Goal: Task Accomplishment & Management: Use online tool/utility

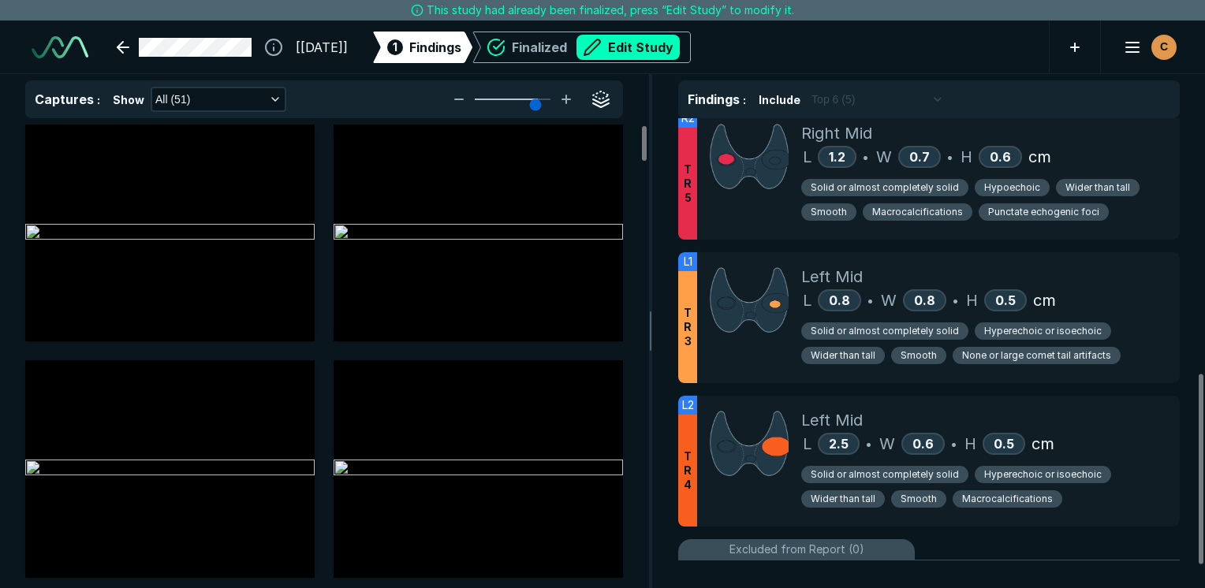
scroll to position [631, 0]
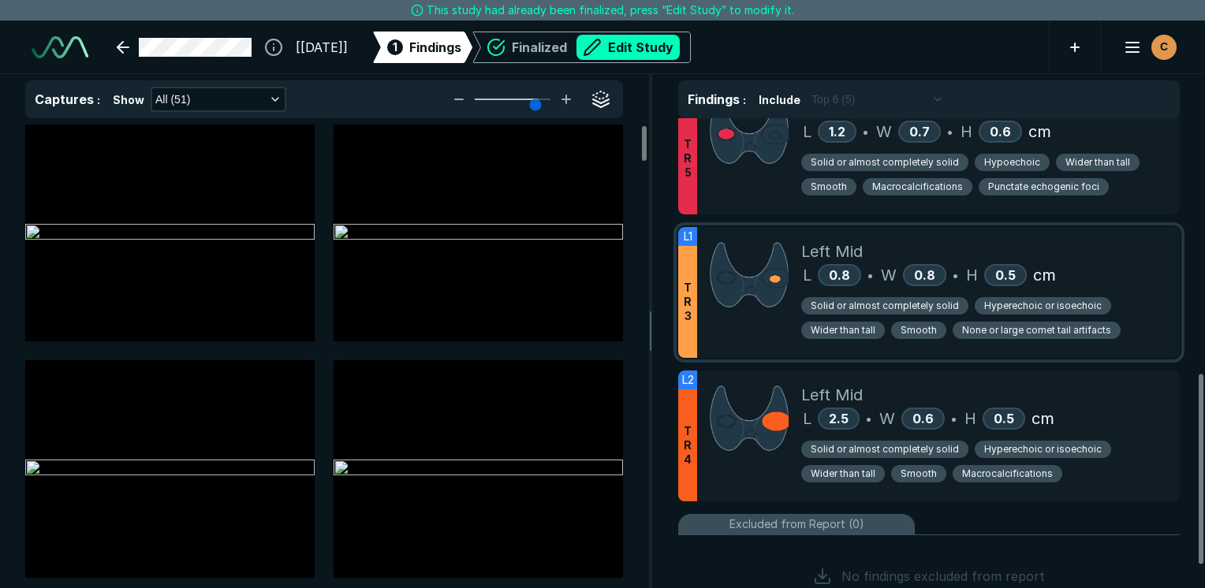
click at [1174, 281] on div "L1 T R 3 Left Mid L 0.8 • W 0.8 • H 0.5 cm Solid or almost completely solid Hyp…" at bounding box center [929, 292] width 502 height 131
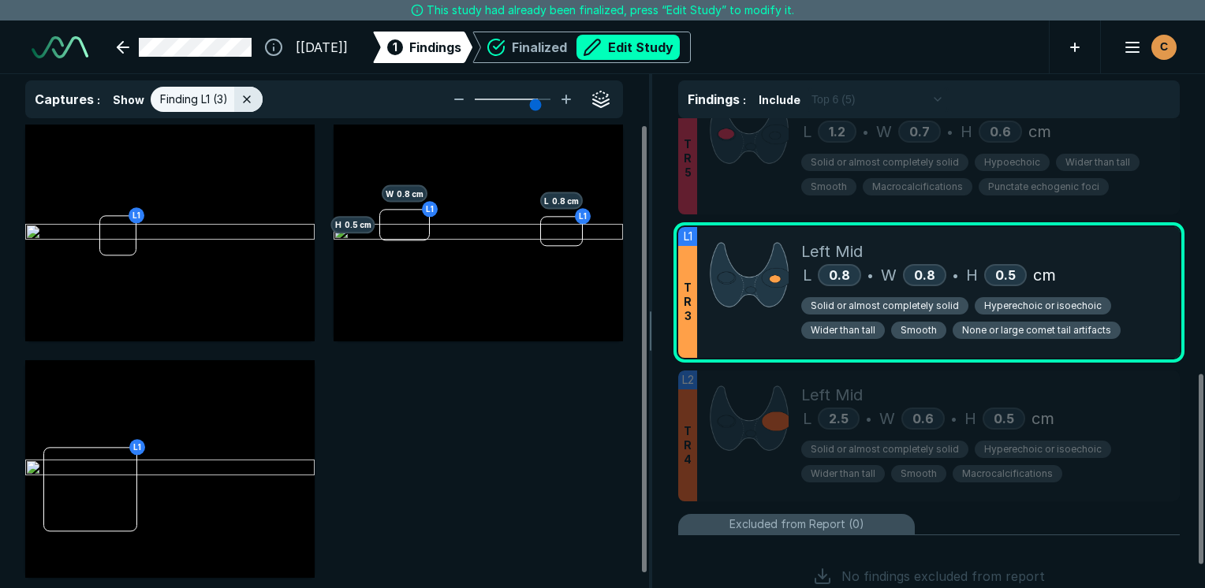
scroll to position [3943, 4692]
click at [101, 479] on img at bounding box center [169, 469] width 289 height 19
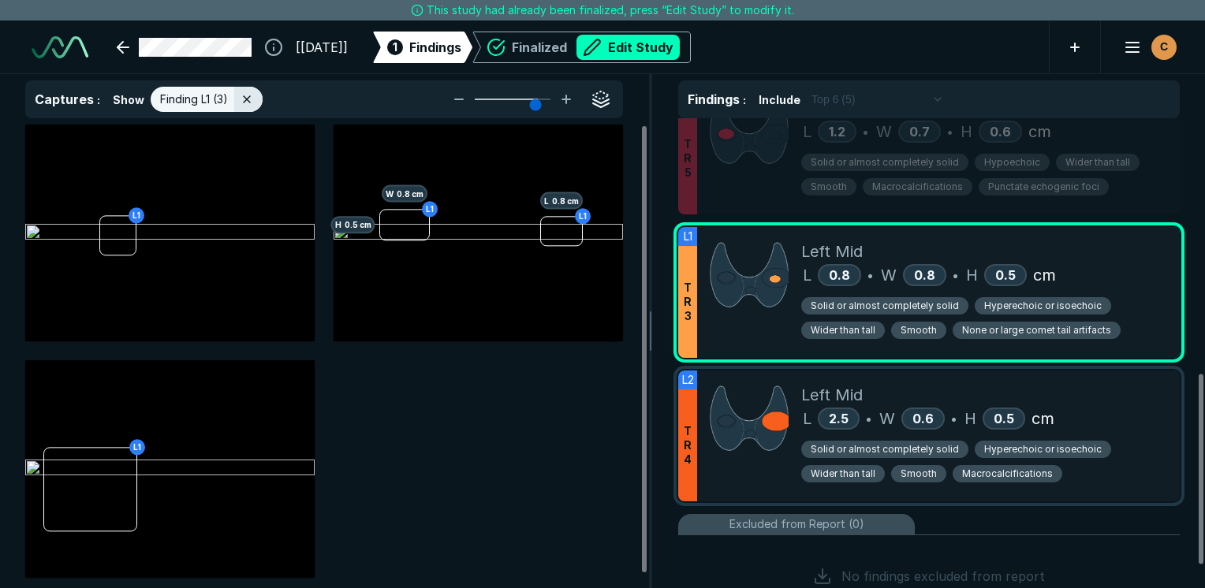
click at [1142, 478] on div "Solid or almost completely solid Hyperechoic or isoechoic Wider than tall Smoot…" at bounding box center [984, 464] width 366 height 49
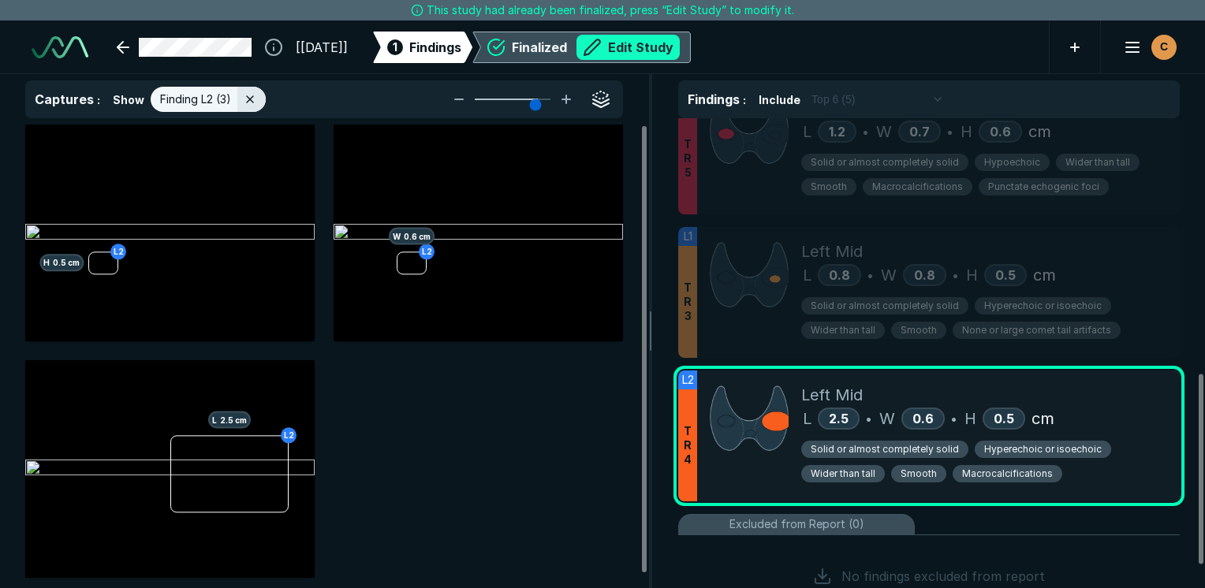
click at [678, 43] on button "Edit Study" at bounding box center [628, 47] width 103 height 25
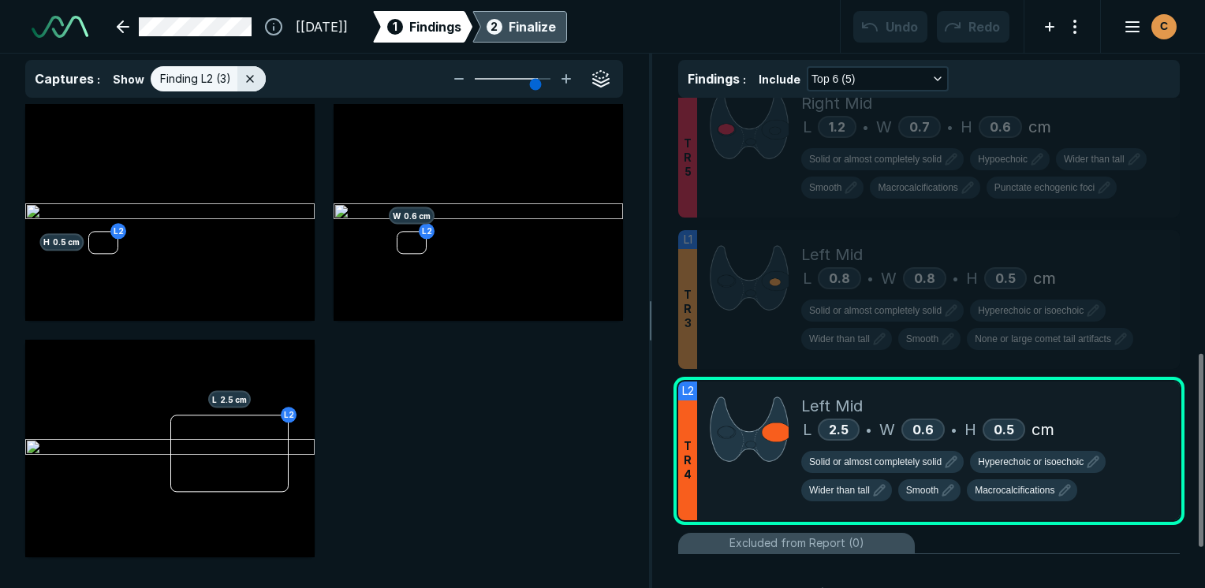
scroll to position [4401, 7450]
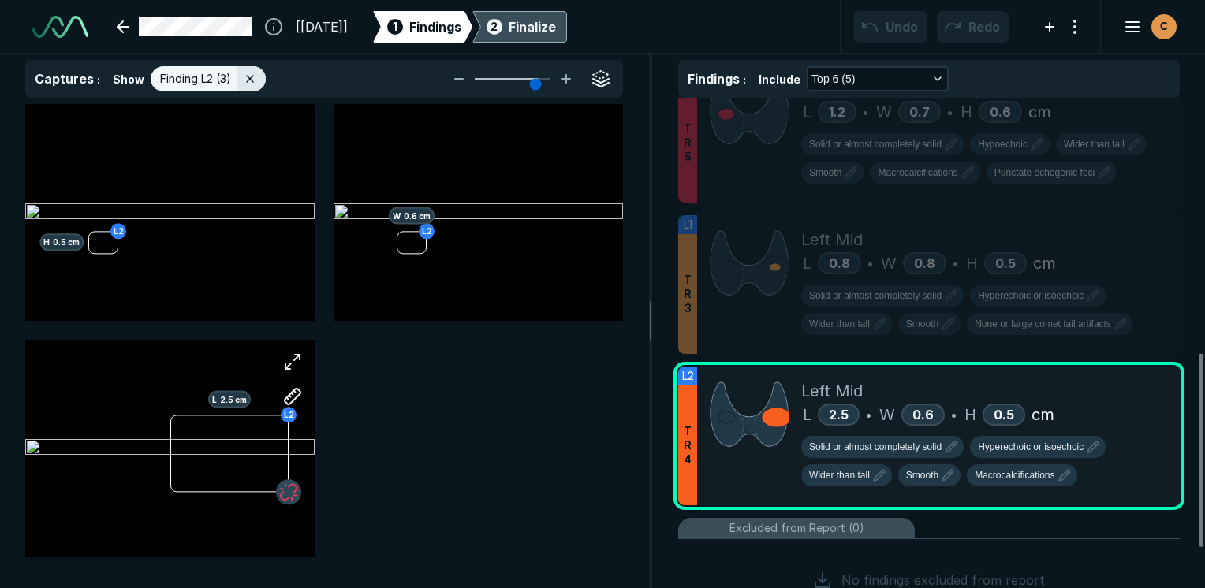
click at [288, 488] on button "button" at bounding box center [288, 492] width 25 height 25
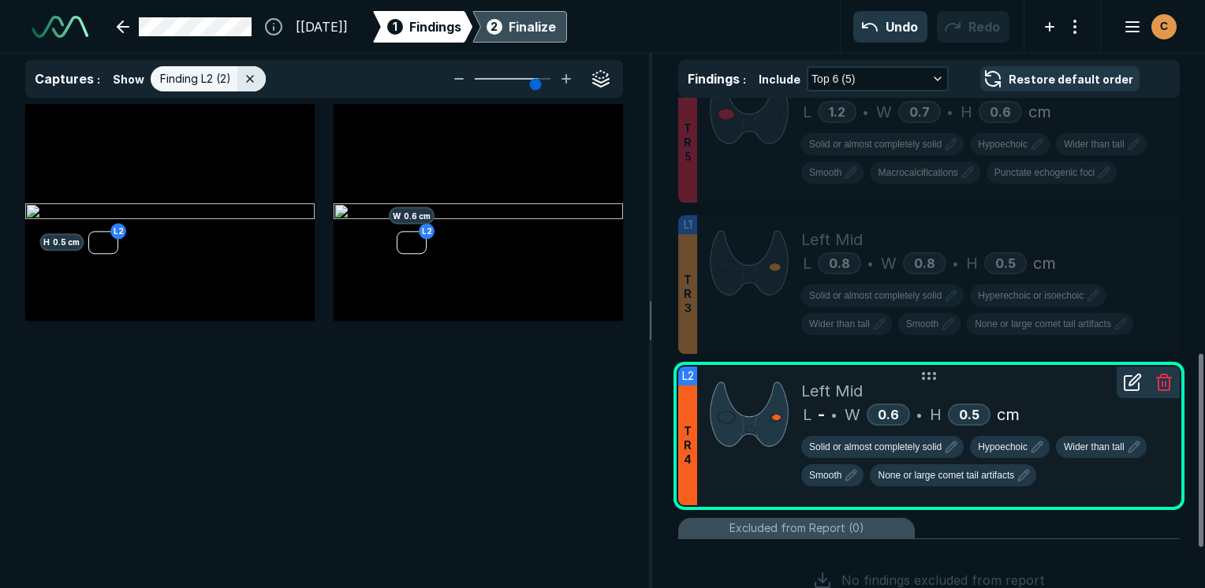
click at [1077, 386] on div "Left Mid" at bounding box center [984, 391] width 366 height 24
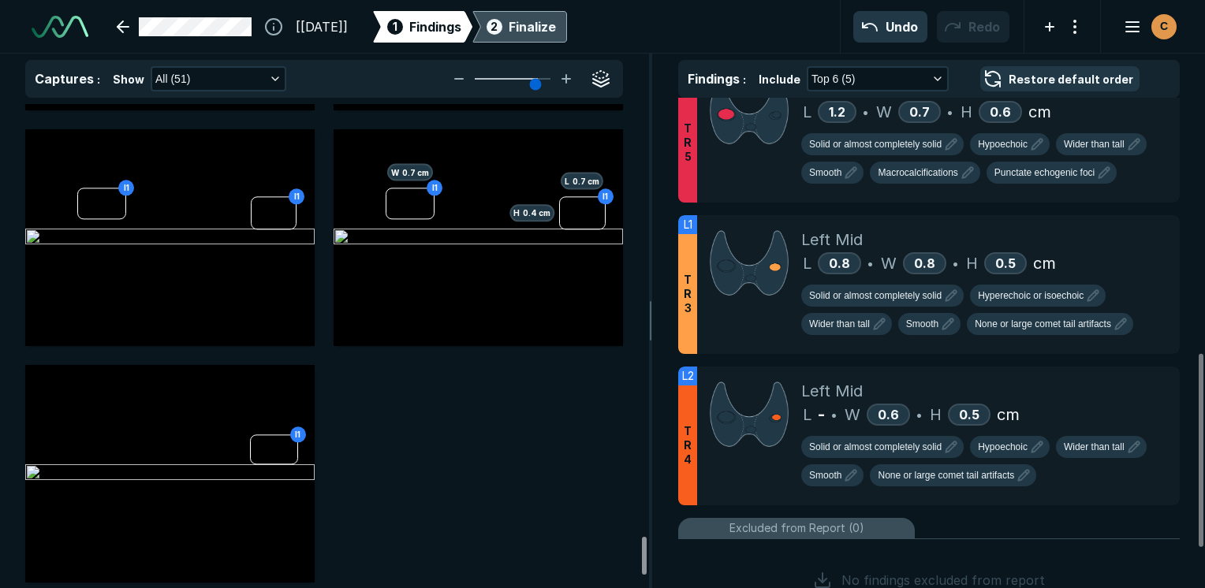
scroll to position [5659, 0]
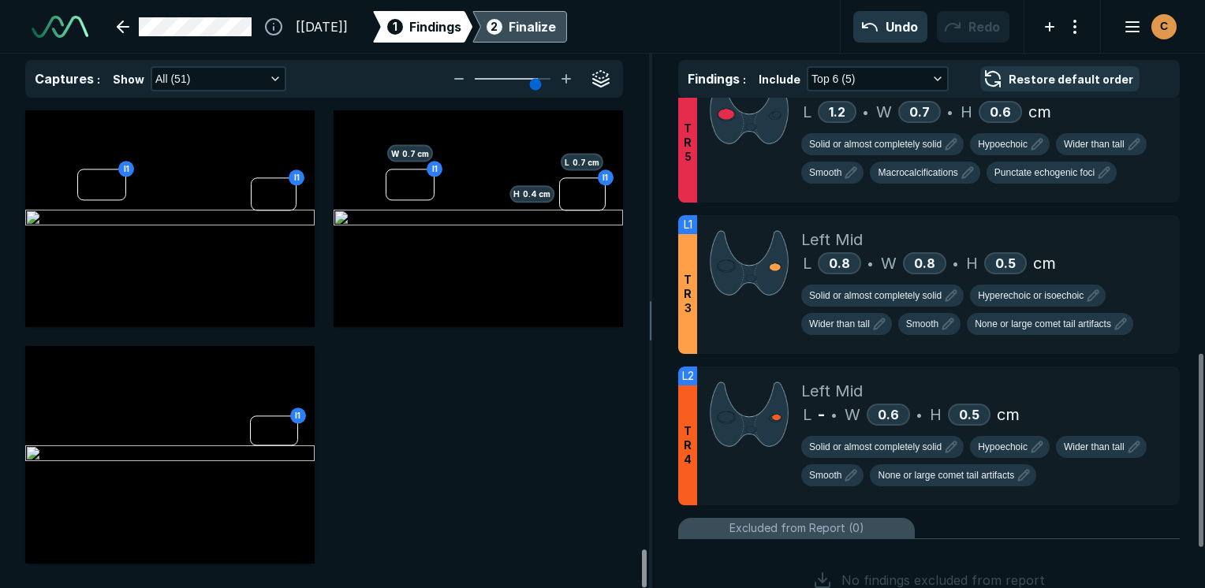
drag, startPoint x: 640, startPoint y: 143, endPoint x: 681, endPoint y: 599, distance: 457.7
click at [647, 588] on div at bounding box center [644, 569] width 5 height 38
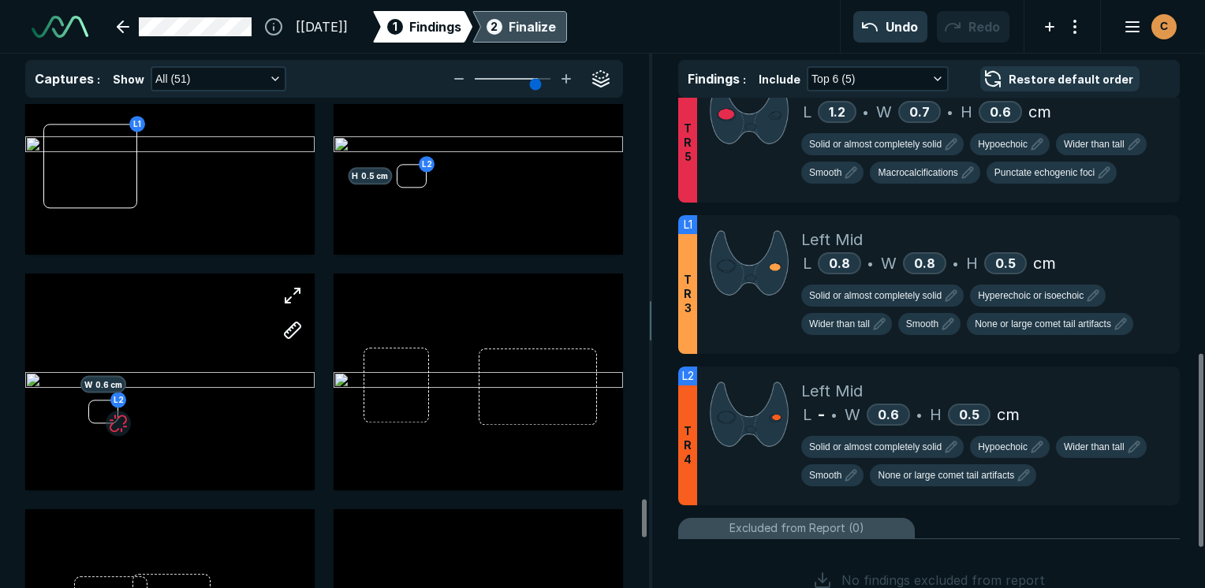
scroll to position [5028, 0]
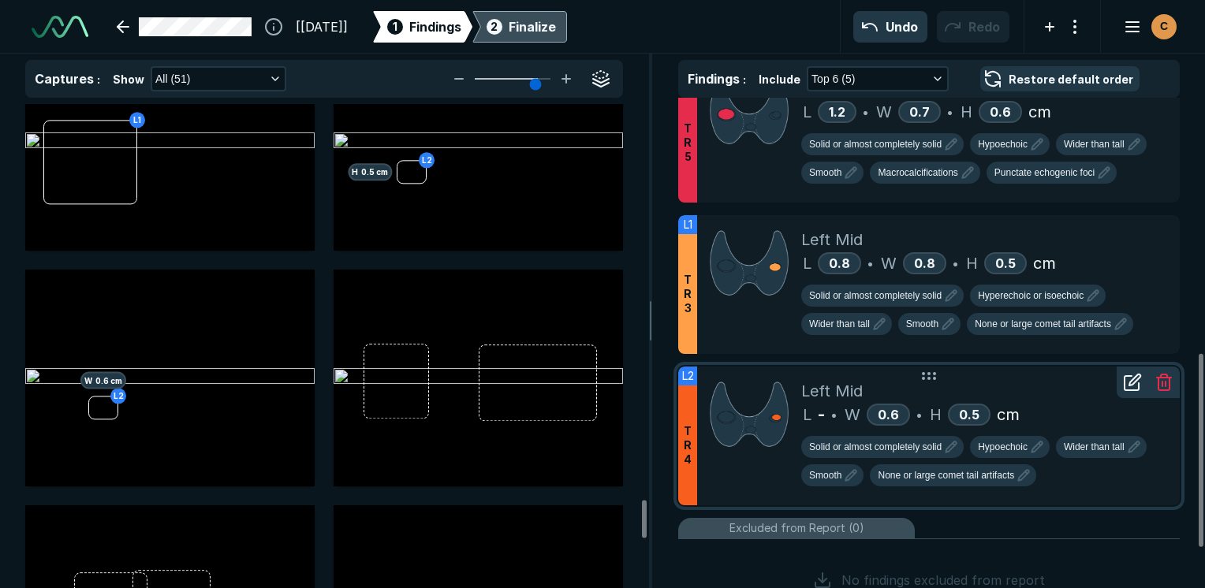
click at [1132, 383] on icon at bounding box center [1132, 382] width 19 height 19
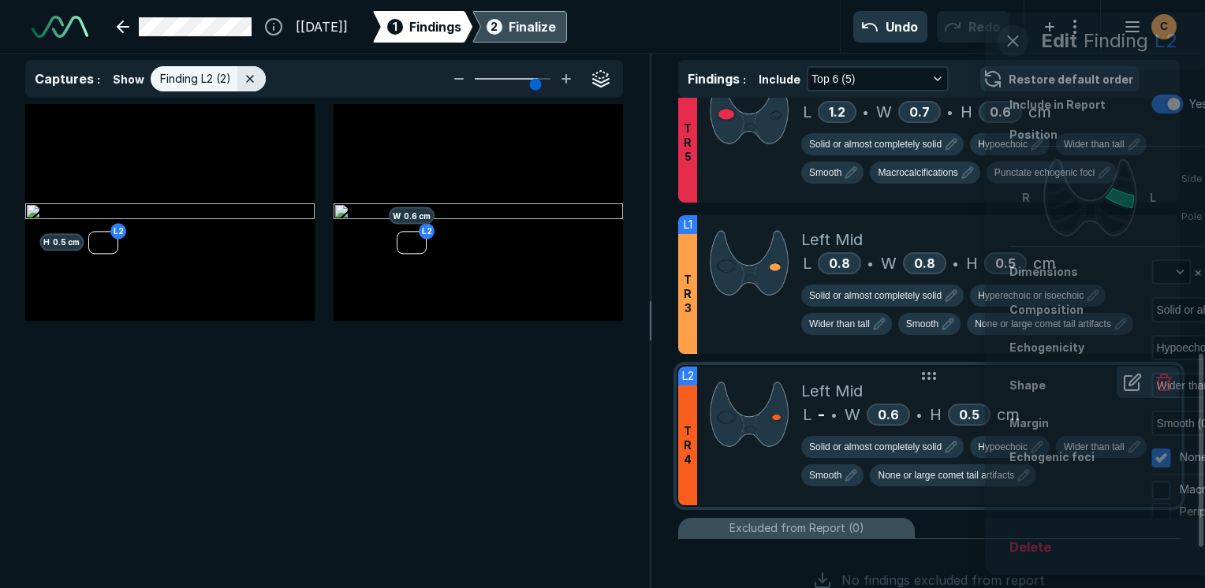
scroll to position [4035, 4692]
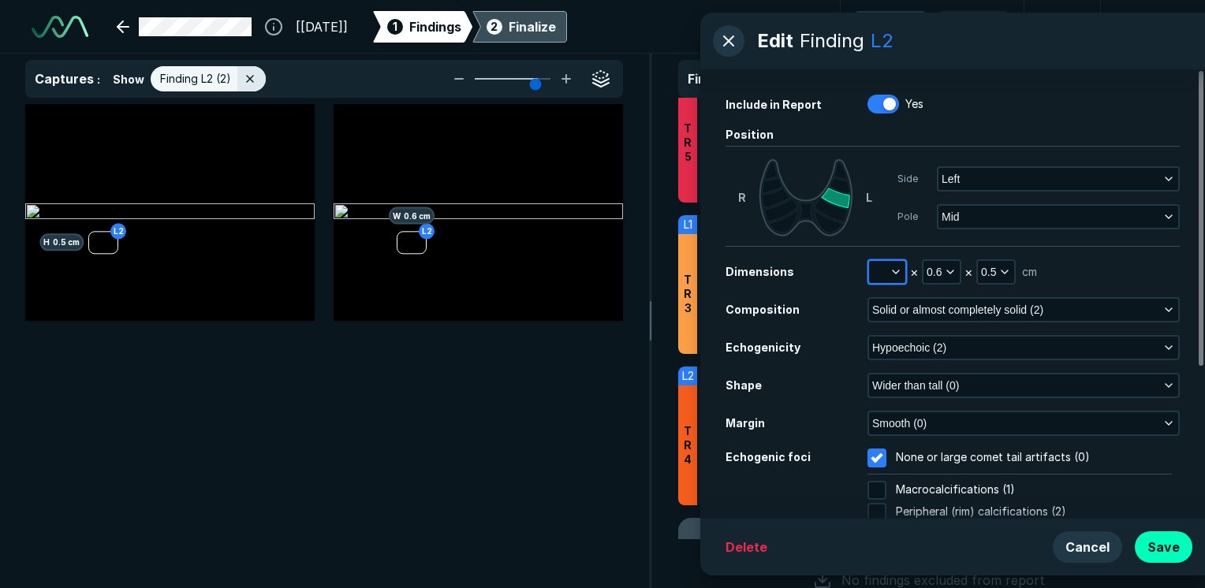
click at [880, 267] on button "button" at bounding box center [887, 272] width 36 height 22
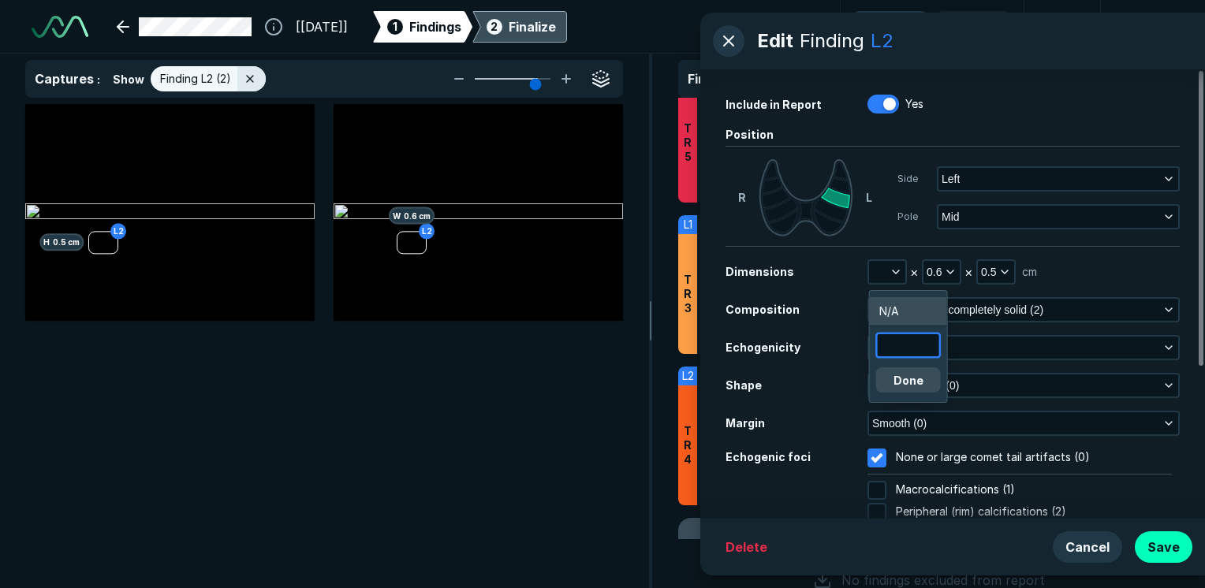
click at [914, 345] on input "text" at bounding box center [909, 345] width 62 height 22
type input "0.8"
click at [902, 383] on button "Done" at bounding box center [908, 380] width 65 height 25
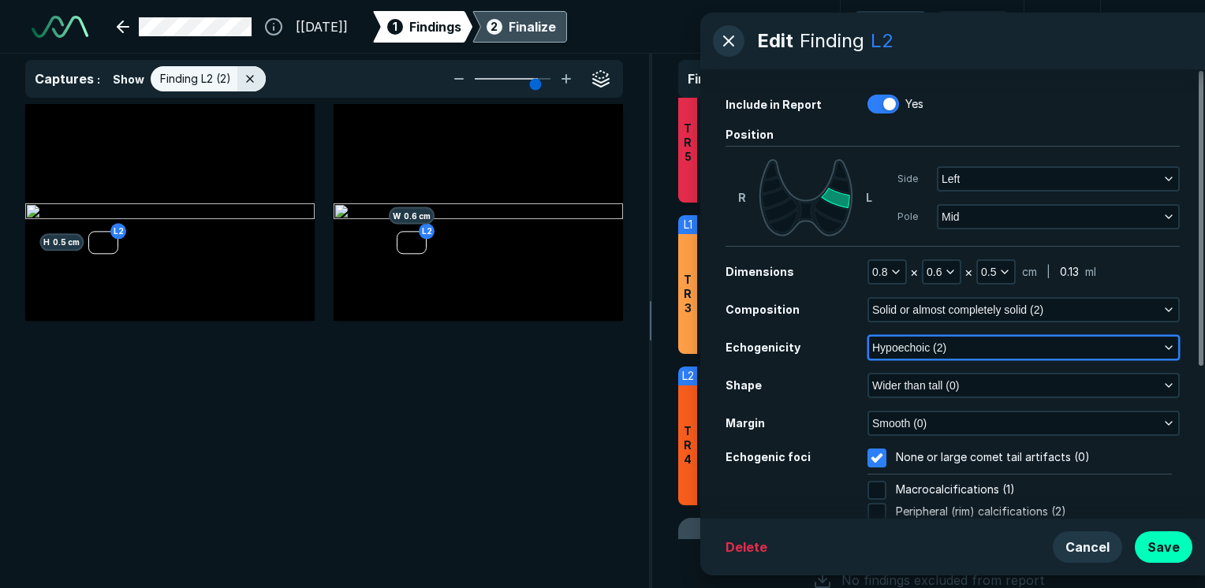
click at [1164, 342] on button "Hypoechoic (2)" at bounding box center [1023, 348] width 309 height 22
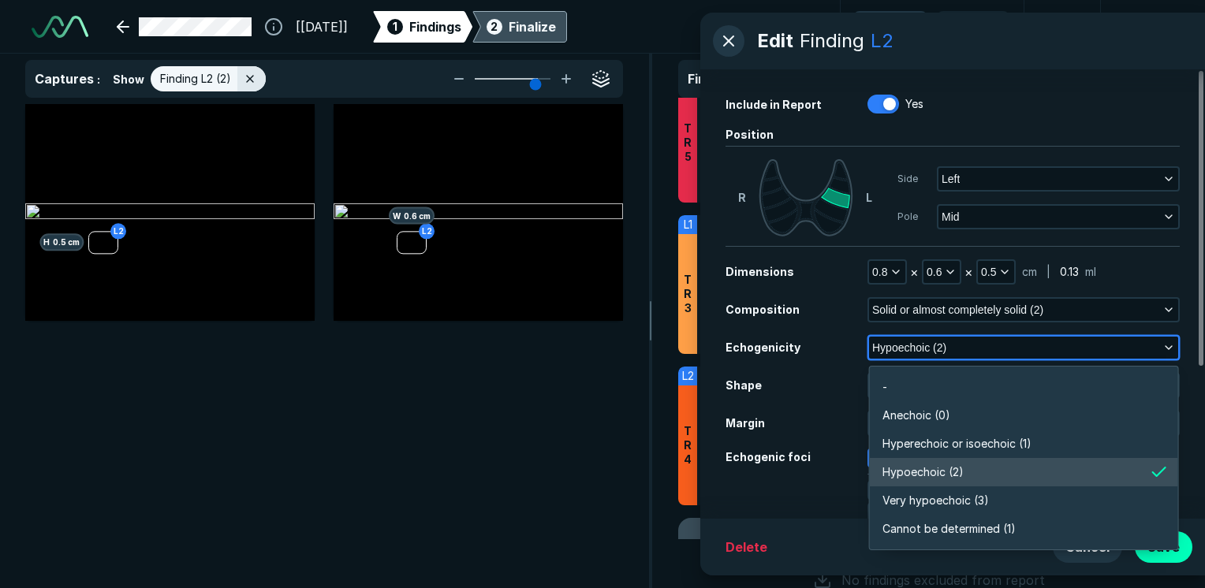
scroll to position [2759, 3415]
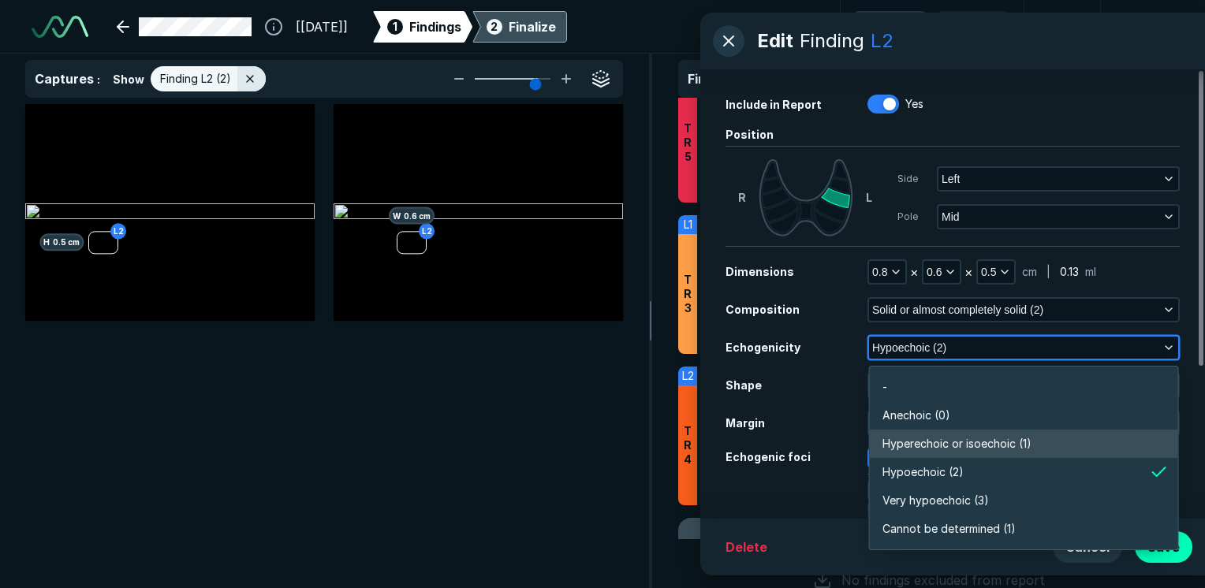
click at [950, 446] on span "Hyperechoic or isoechoic (1)" at bounding box center [957, 443] width 149 height 17
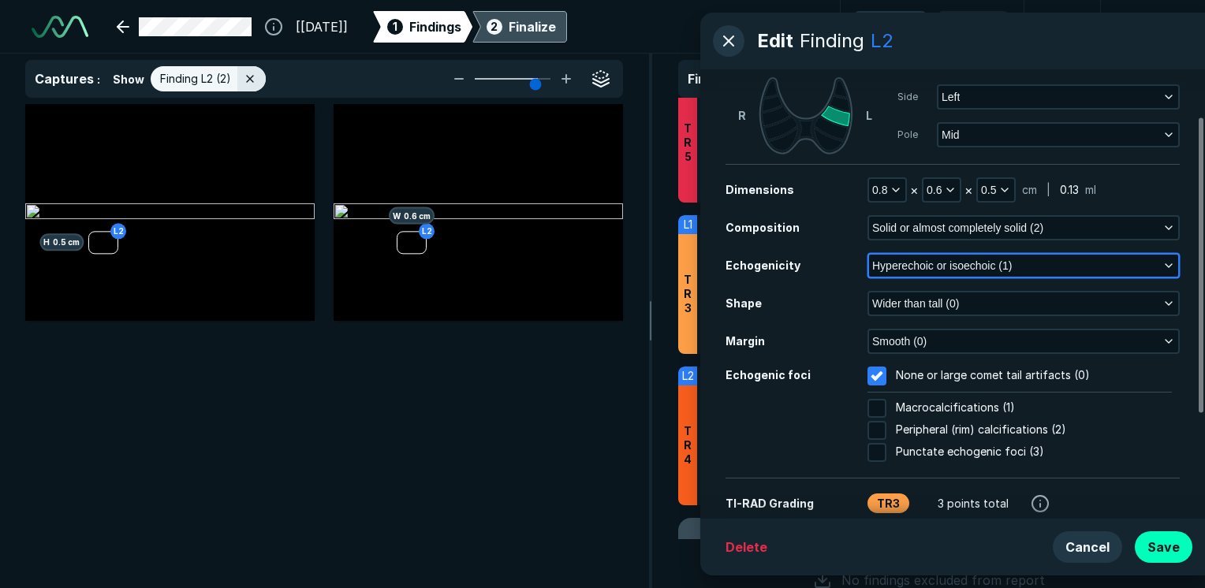
scroll to position [72, 0]
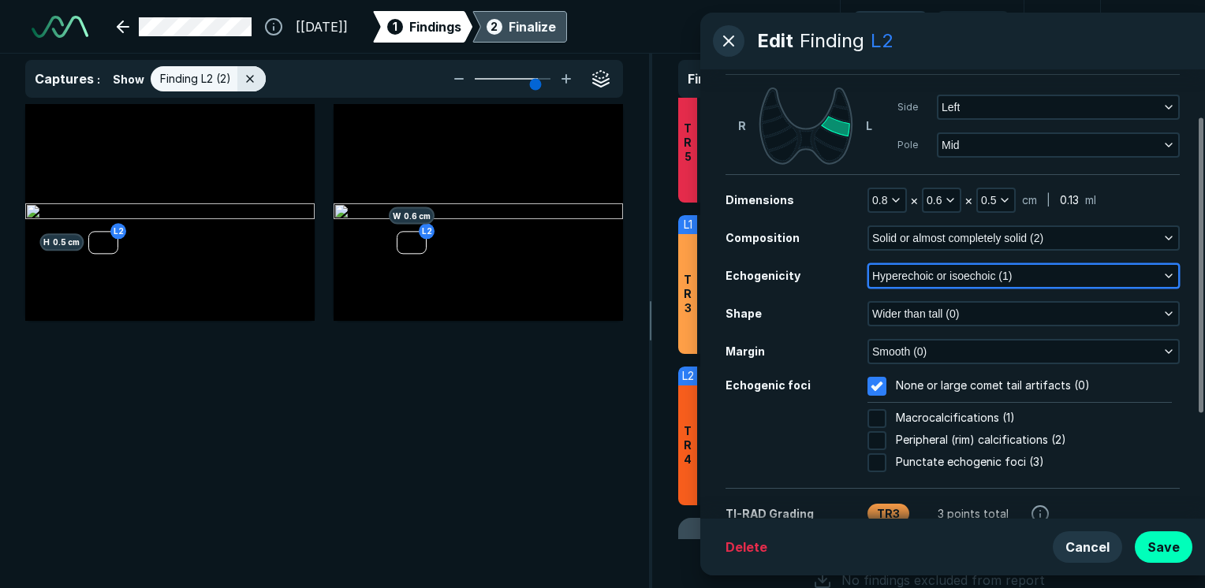
click at [1167, 270] on icon "button" at bounding box center [1169, 276] width 13 height 13
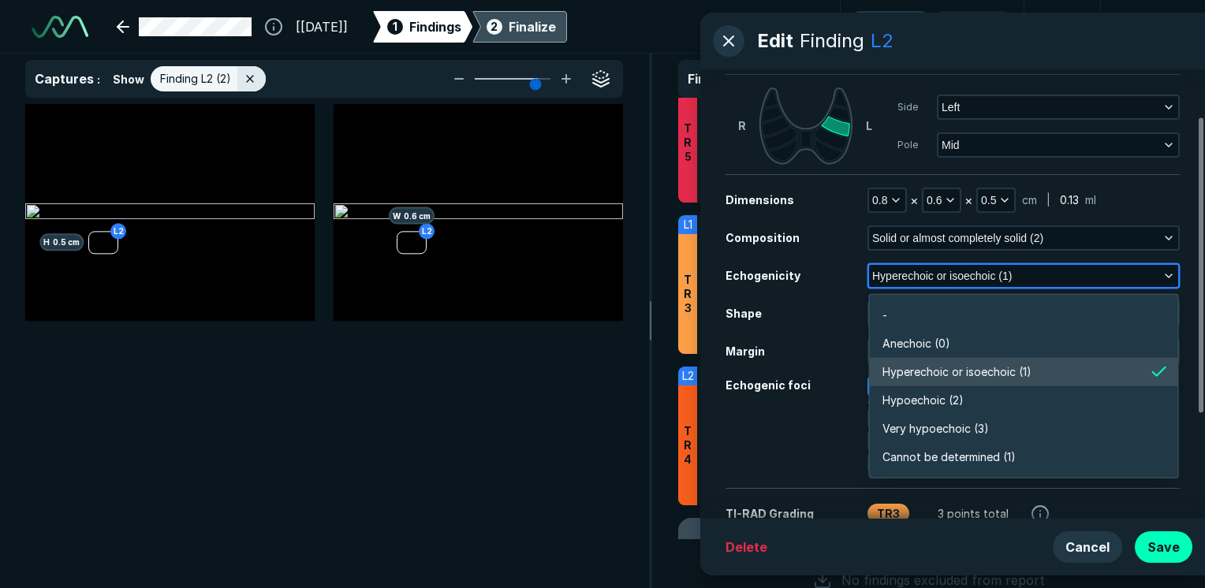
scroll to position [2759, 3415]
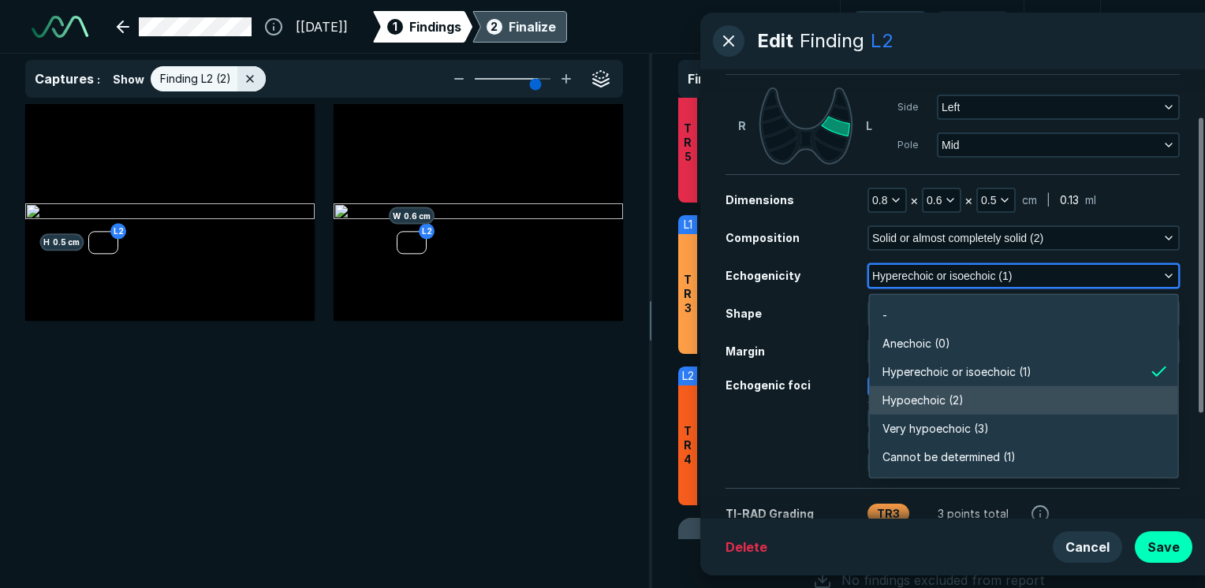
click at [1013, 409] on li "Hypoechoic (2)" at bounding box center [1024, 400] width 308 height 28
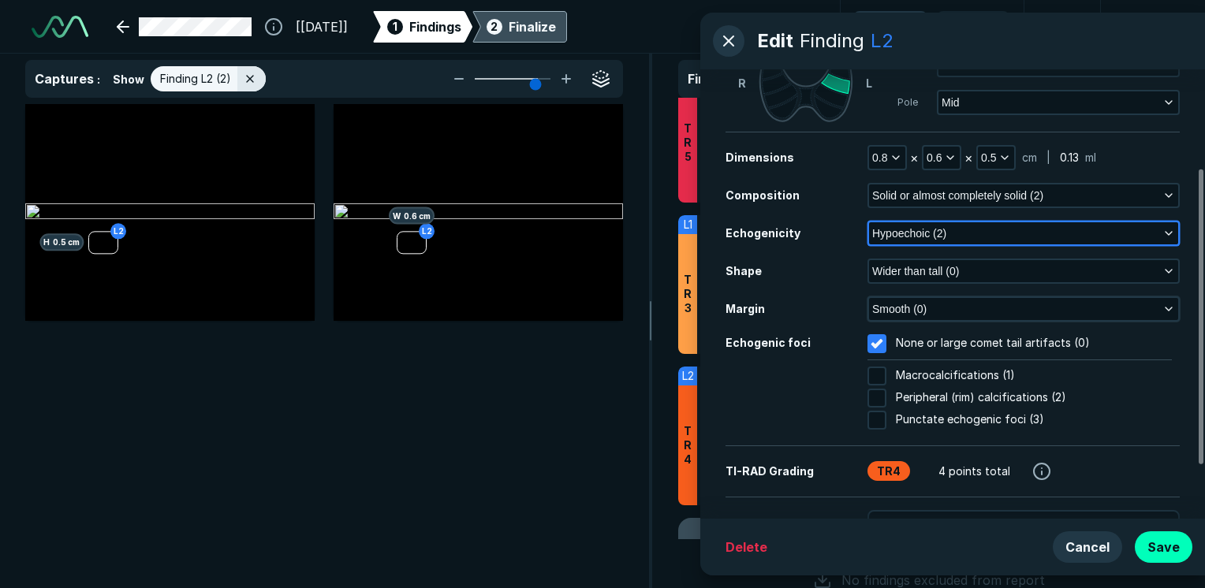
scroll to position [151, 0]
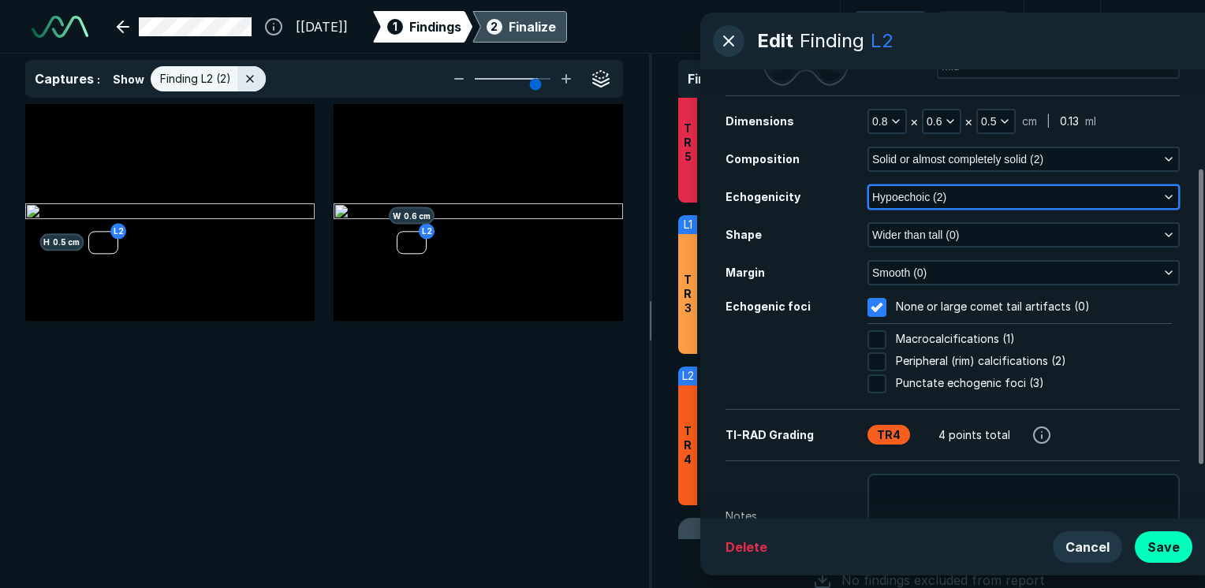
click at [1168, 198] on polyline "button" at bounding box center [1169, 197] width 6 height 3
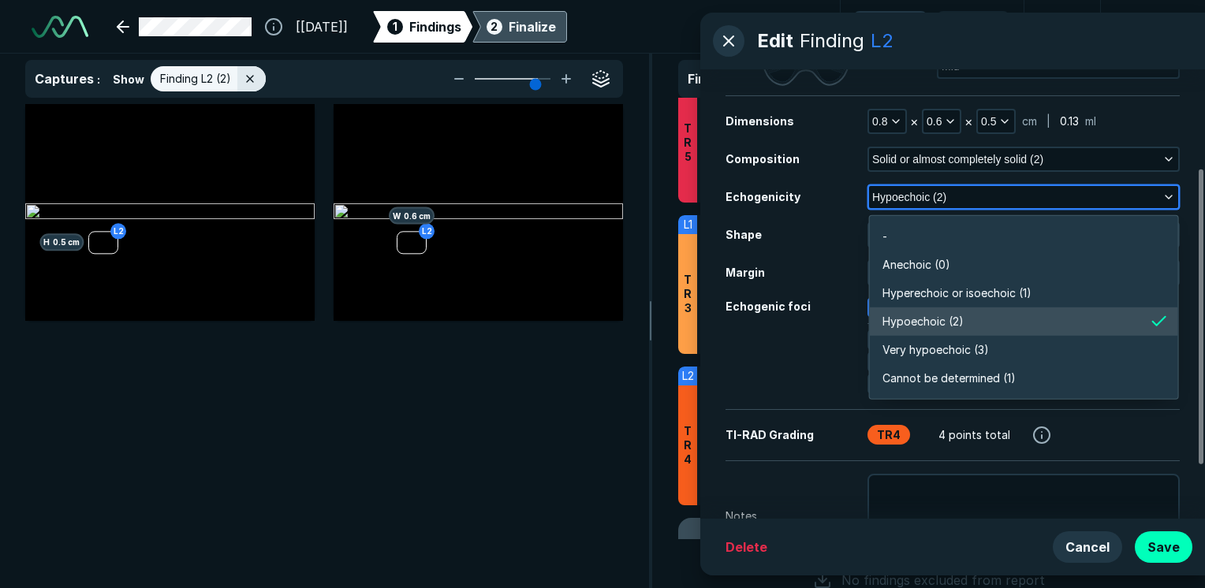
scroll to position [2759, 3415]
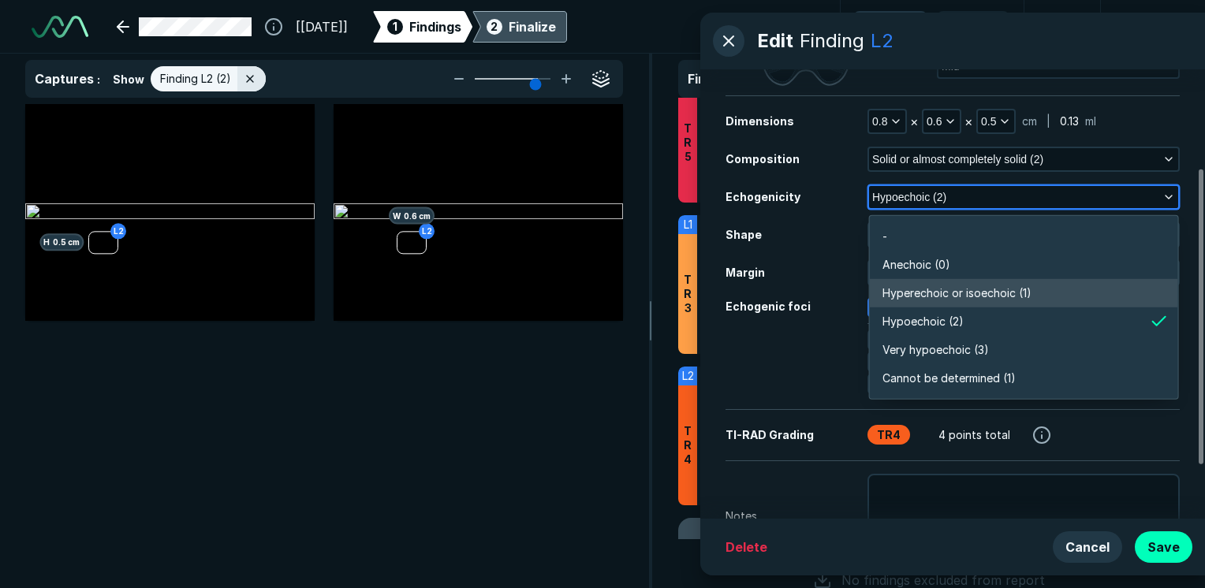
click at [1021, 293] on span "Hyperechoic or isoechoic (1)" at bounding box center [957, 293] width 149 height 17
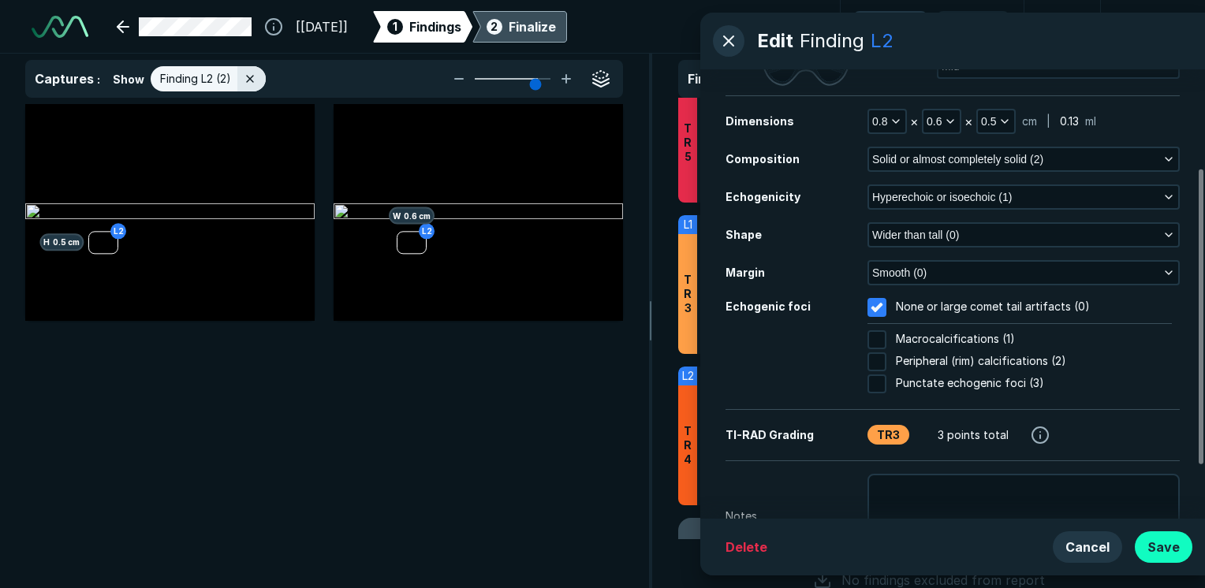
click at [1174, 539] on button "Save" at bounding box center [1164, 548] width 58 height 32
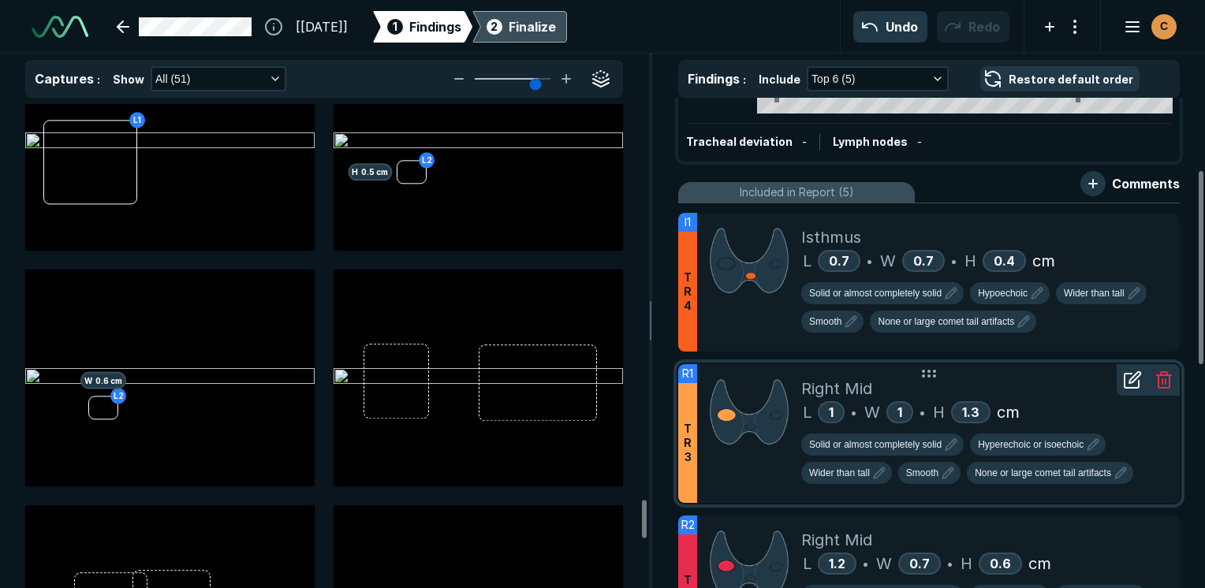
scroll to position [36, 0]
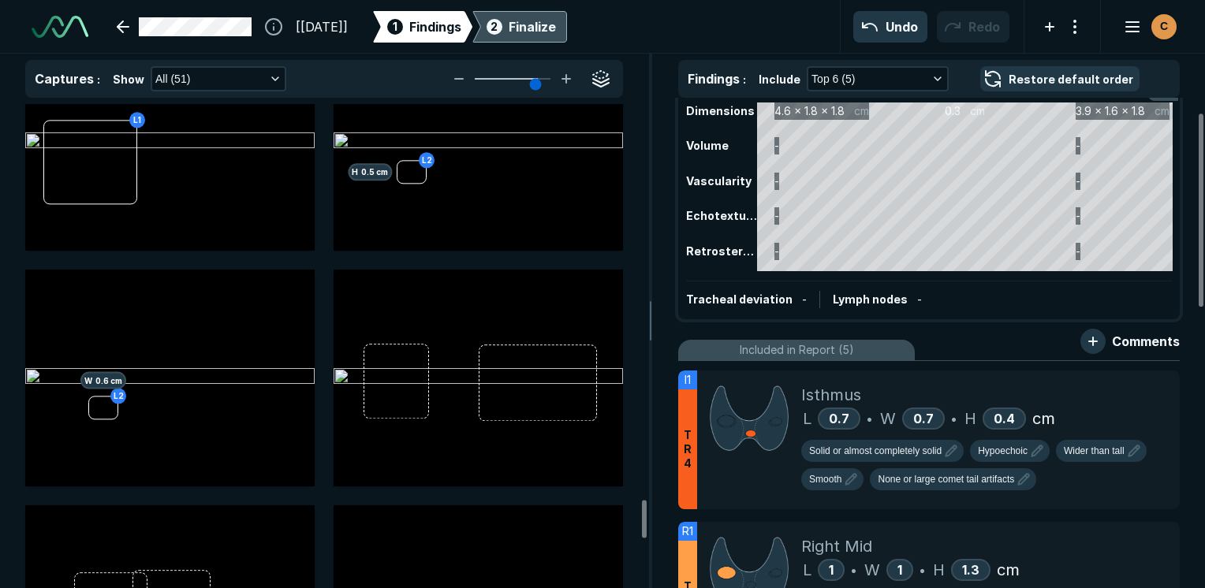
click at [567, 21] on icon at bounding box center [561, 27] width 11 height 32
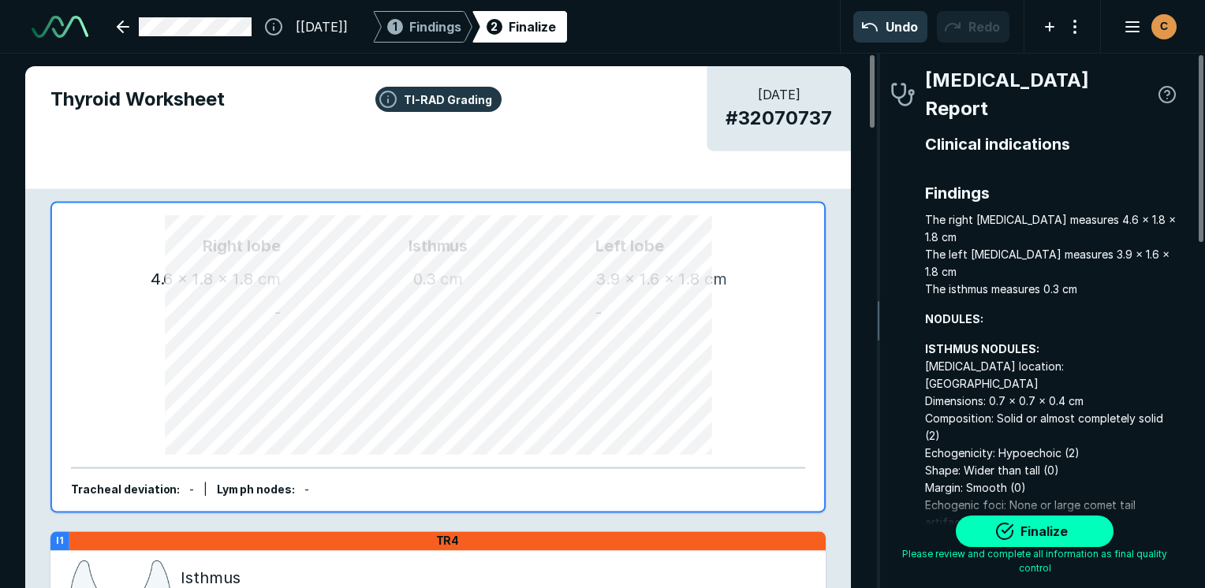
scroll to position [4344, 3304]
click at [1097, 535] on button "Finalize" at bounding box center [1035, 532] width 158 height 32
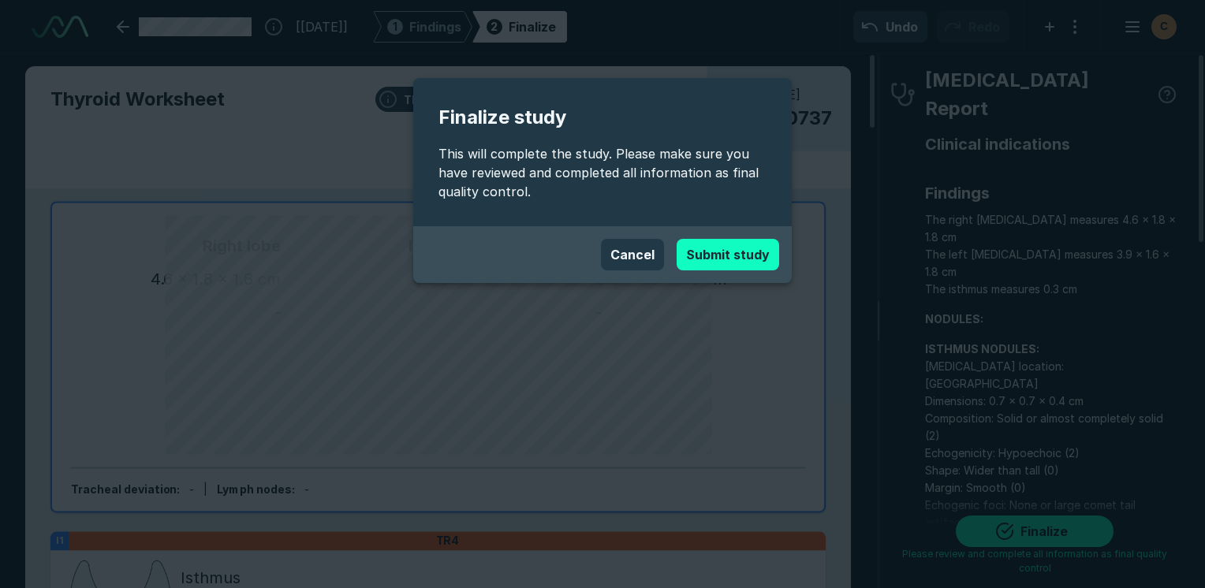
click at [720, 239] on button "Submit study" at bounding box center [728, 255] width 103 height 32
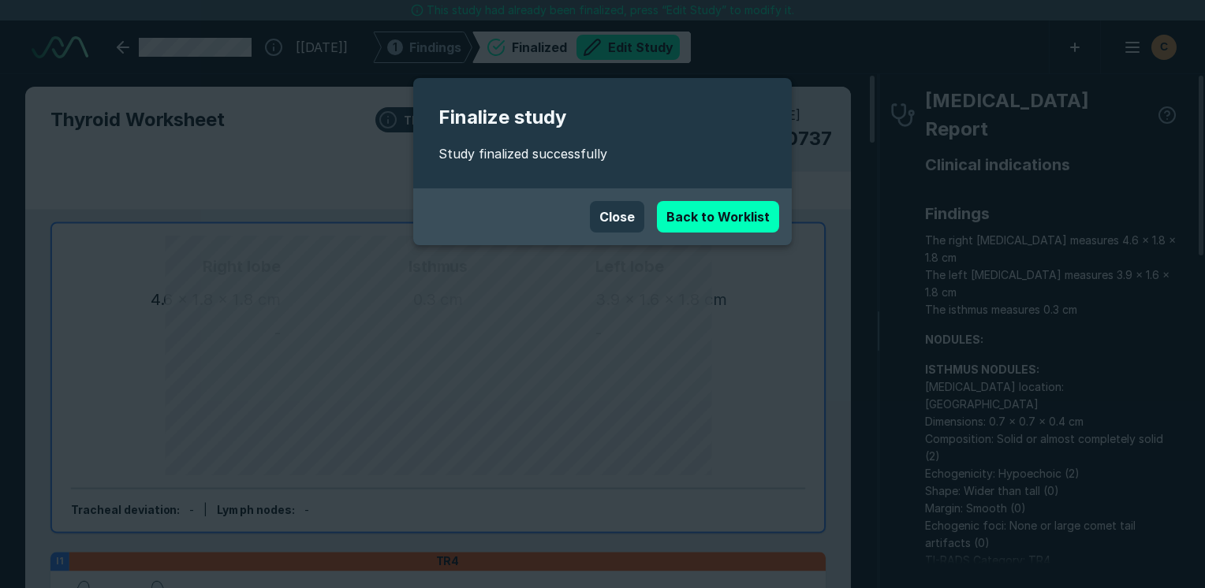
scroll to position [4309, 7450]
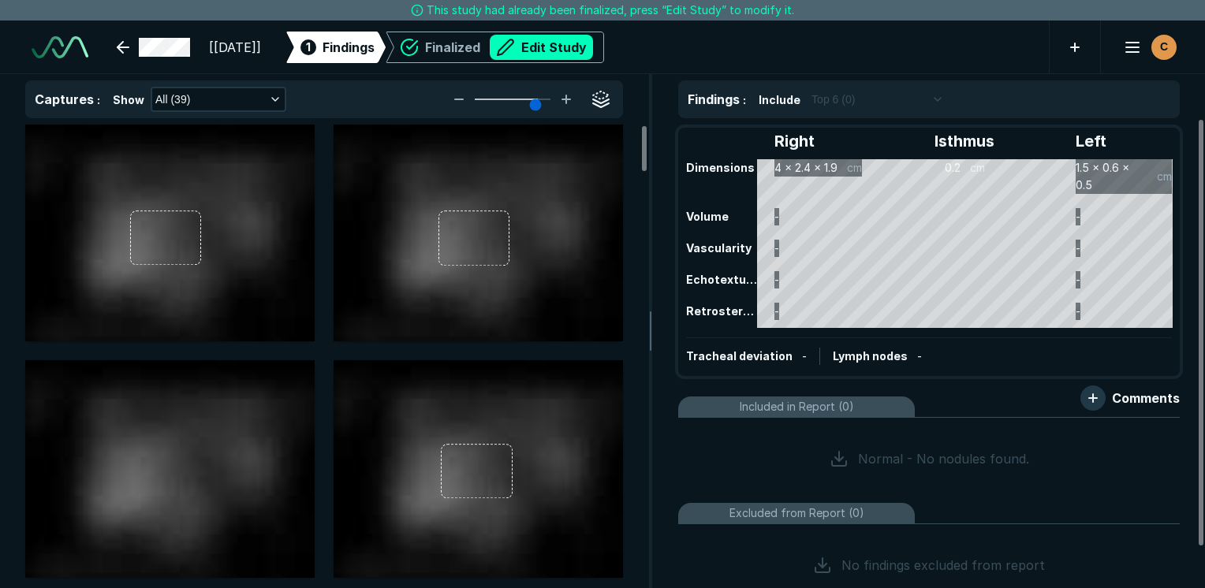
scroll to position [4309, 7450]
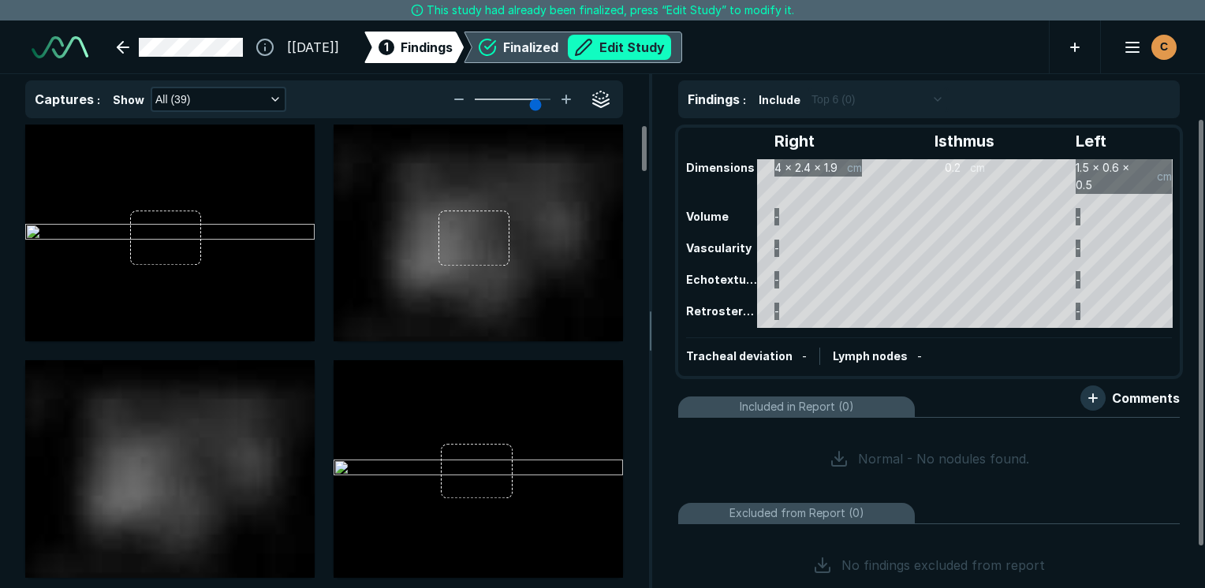
click at [631, 35] on button "Edit Study" at bounding box center [619, 47] width 103 height 25
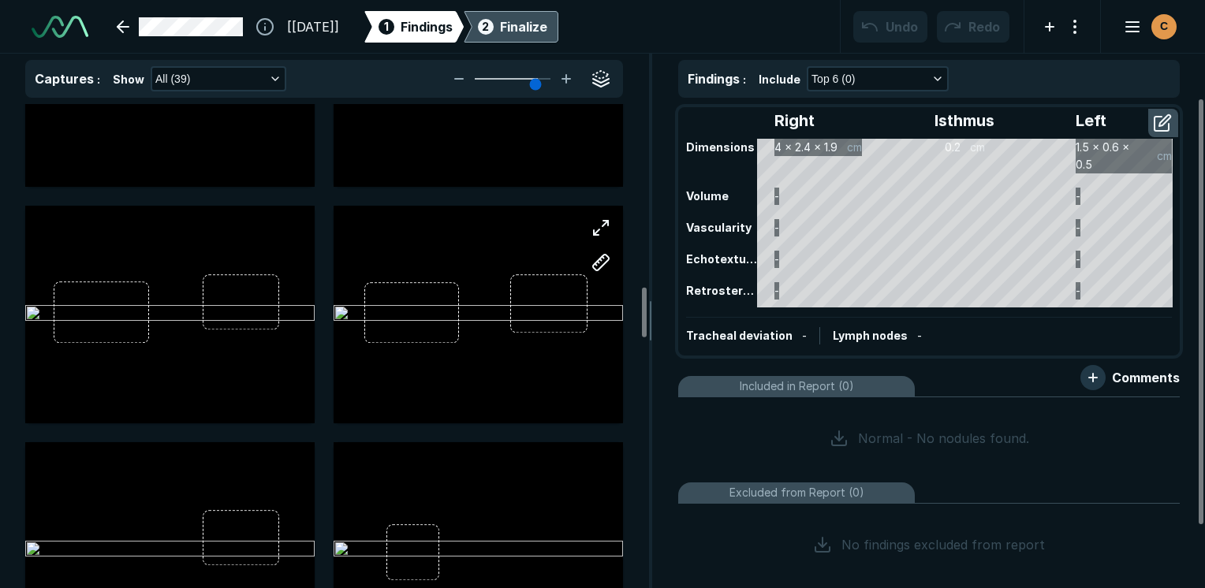
scroll to position [1814, 0]
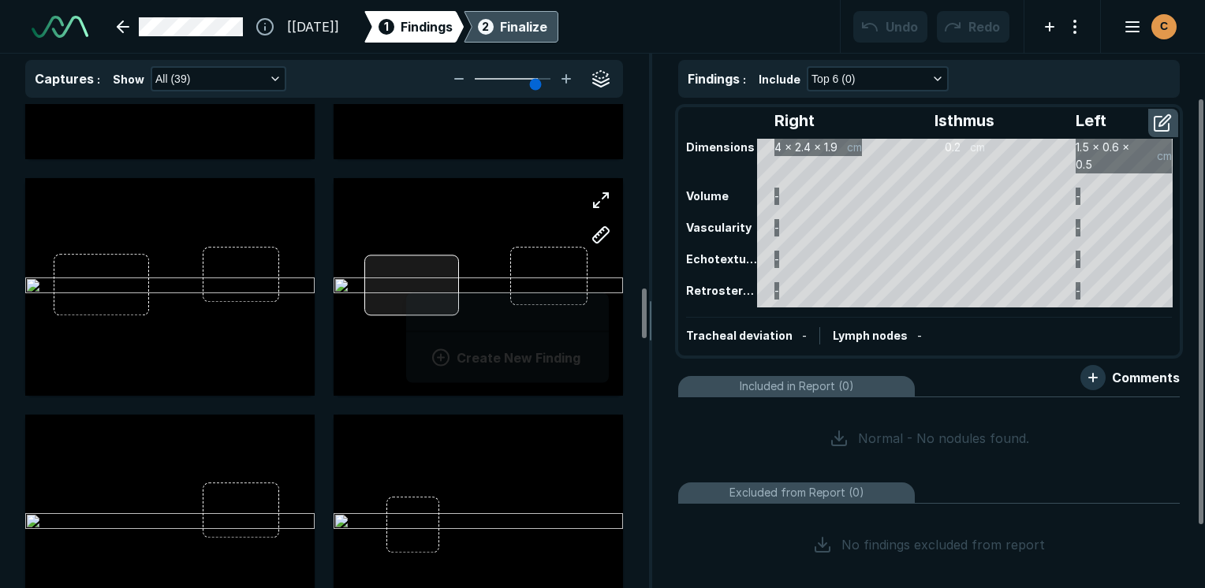
click at [407, 286] on div "Create New Finding" at bounding box center [478, 286] width 289 height 217
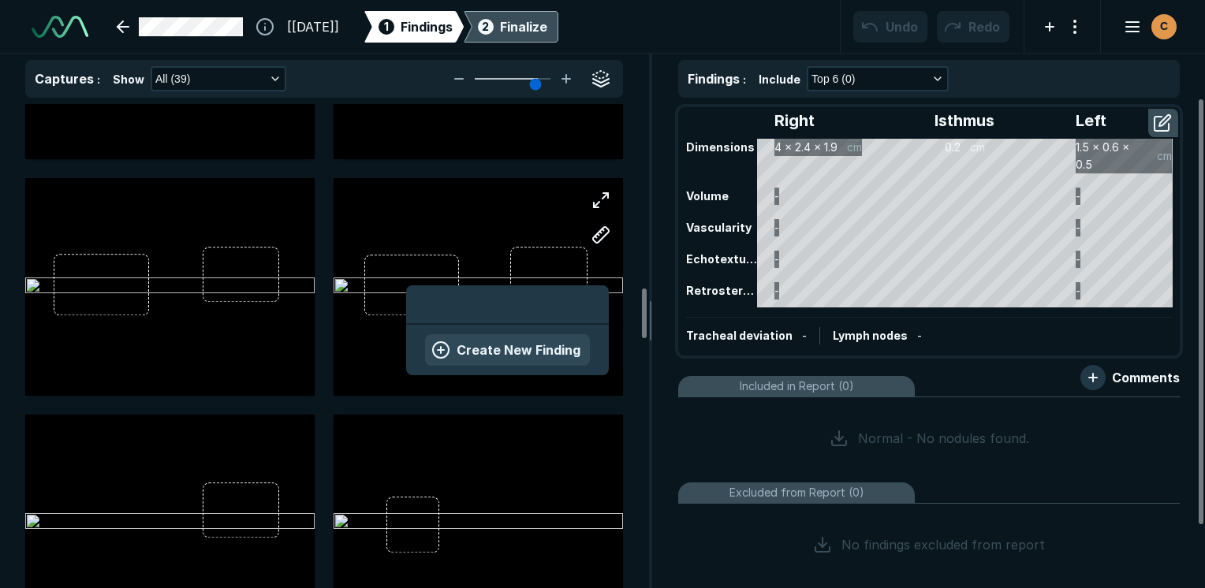
click at [561, 339] on button "Create New Finding" at bounding box center [507, 350] width 165 height 32
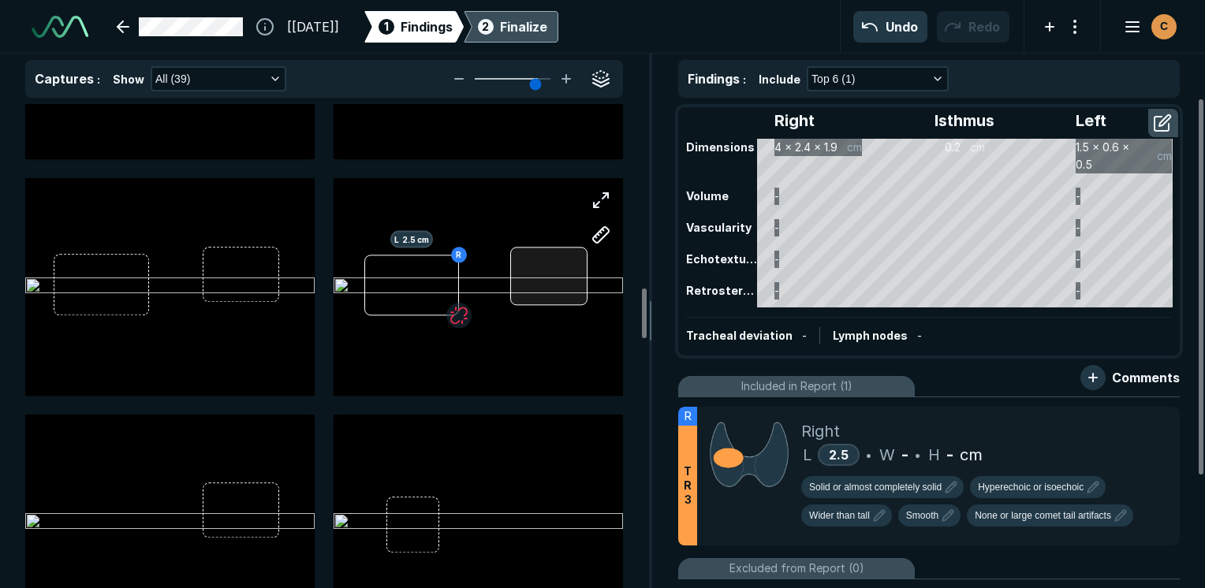
click at [565, 280] on div at bounding box center [548, 276] width 77 height 58
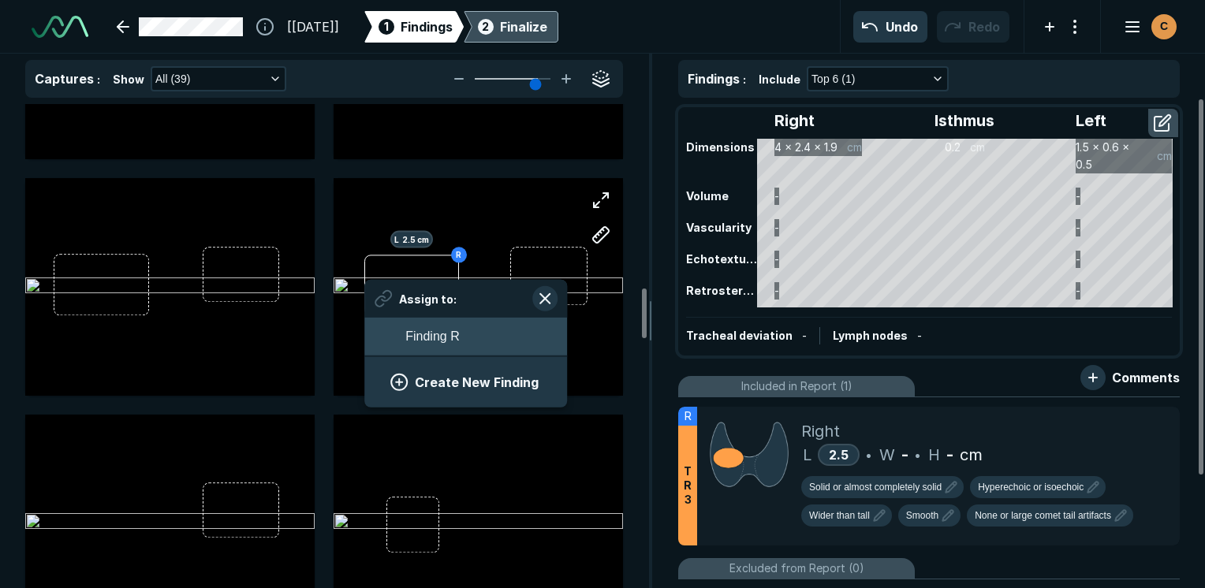
click at [481, 330] on button "Finding R" at bounding box center [465, 337] width 203 height 38
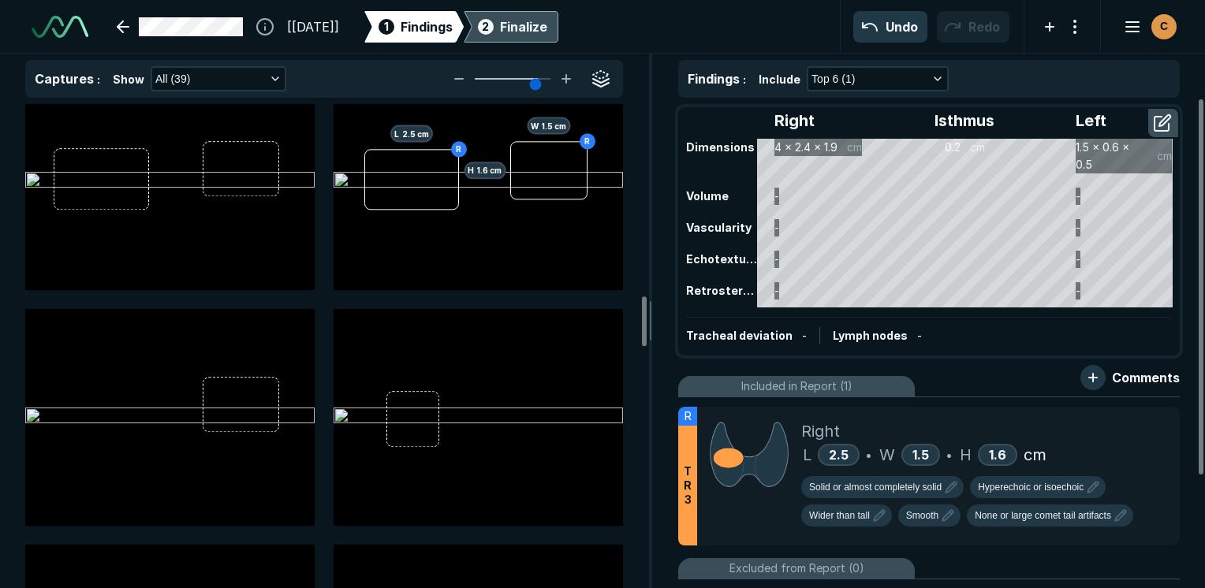
scroll to position [1893, 0]
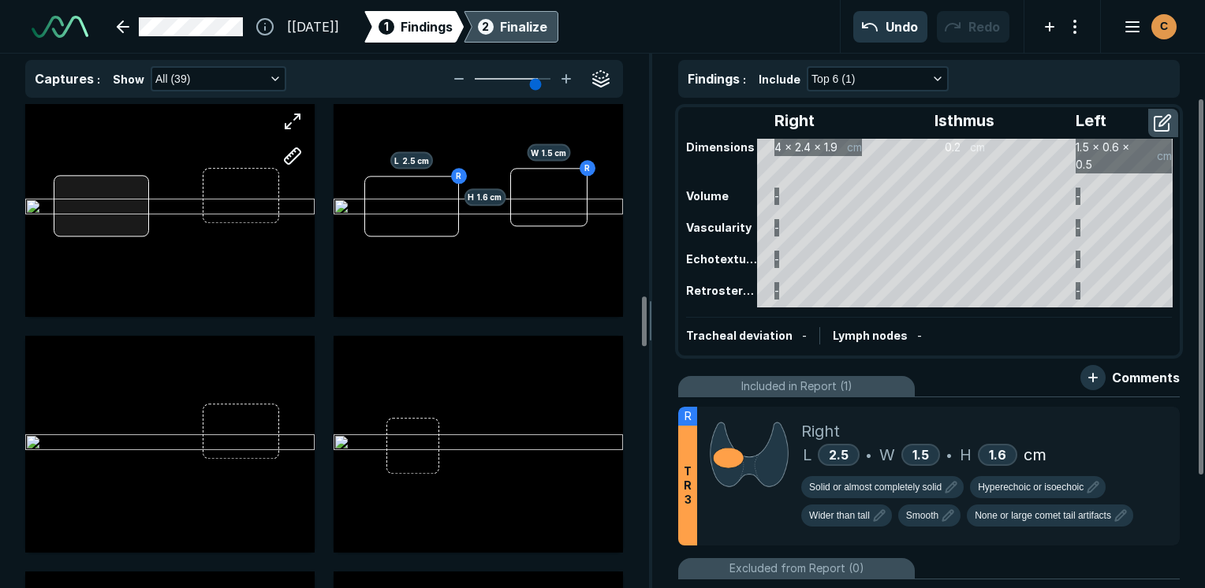
click at [136, 233] on div at bounding box center [169, 207] width 289 height 217
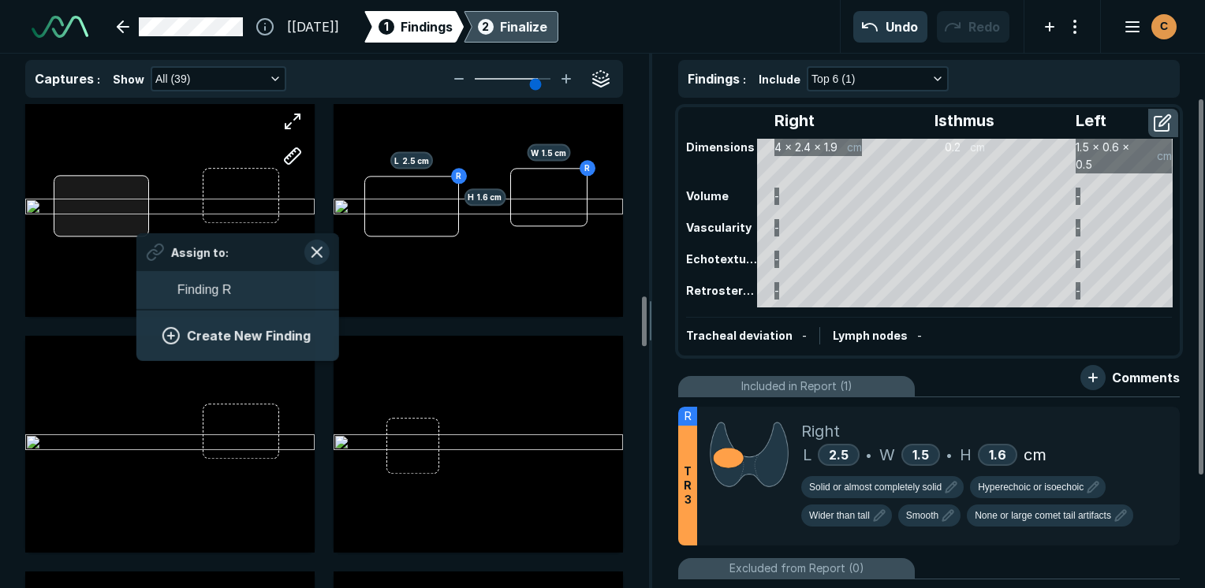
scroll to position [2163, 2925]
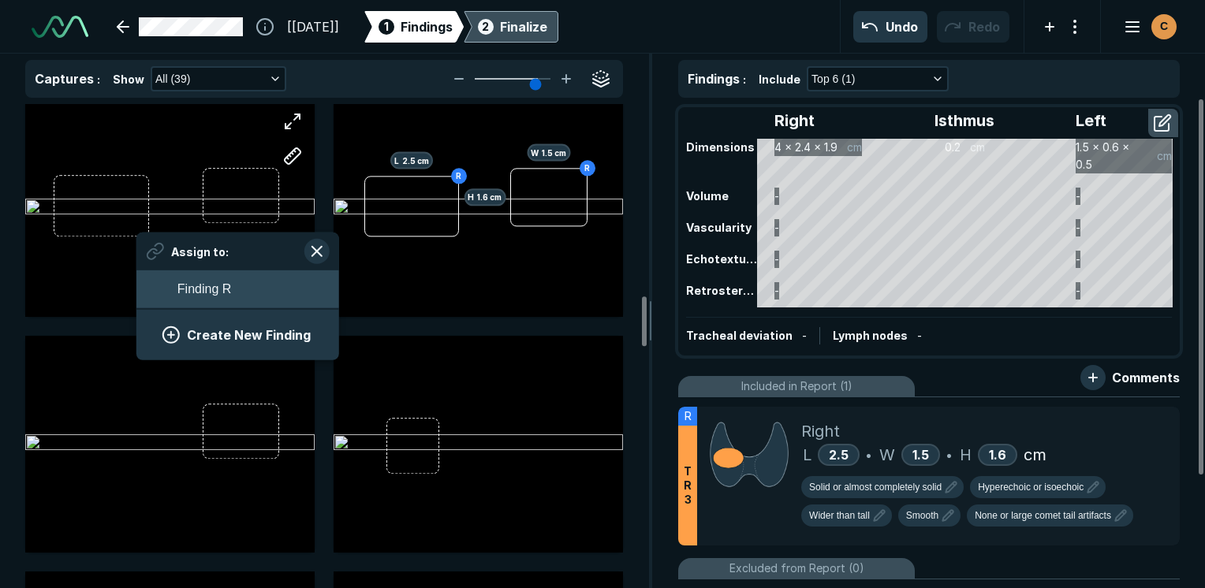
click at [172, 282] on button "Finding R" at bounding box center [237, 290] width 203 height 38
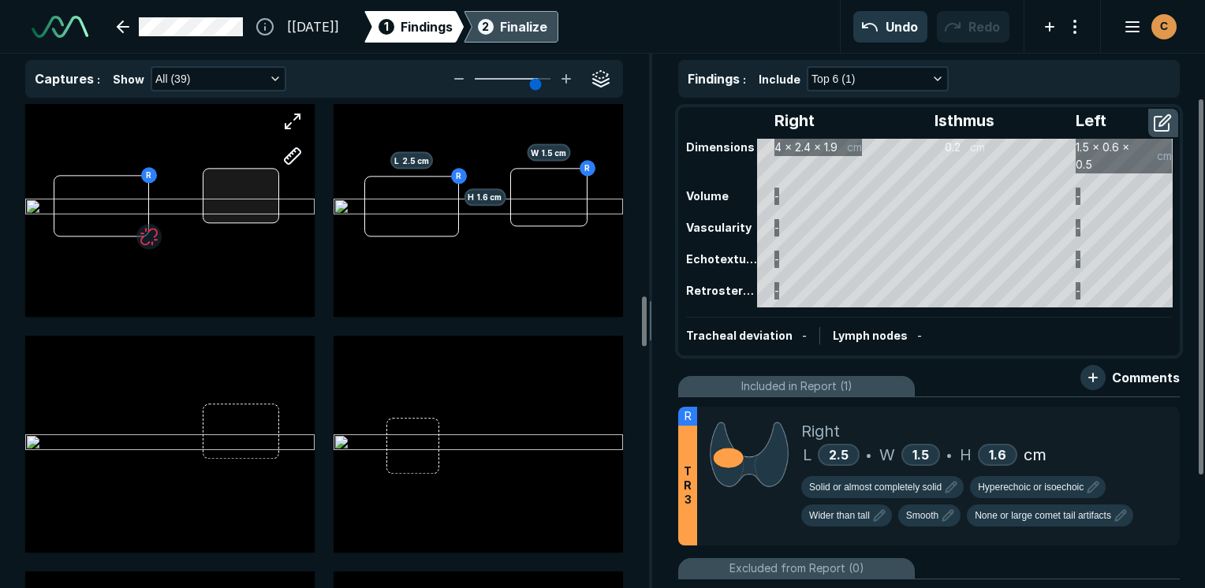
click at [237, 199] on div "R" at bounding box center [169, 207] width 289 height 217
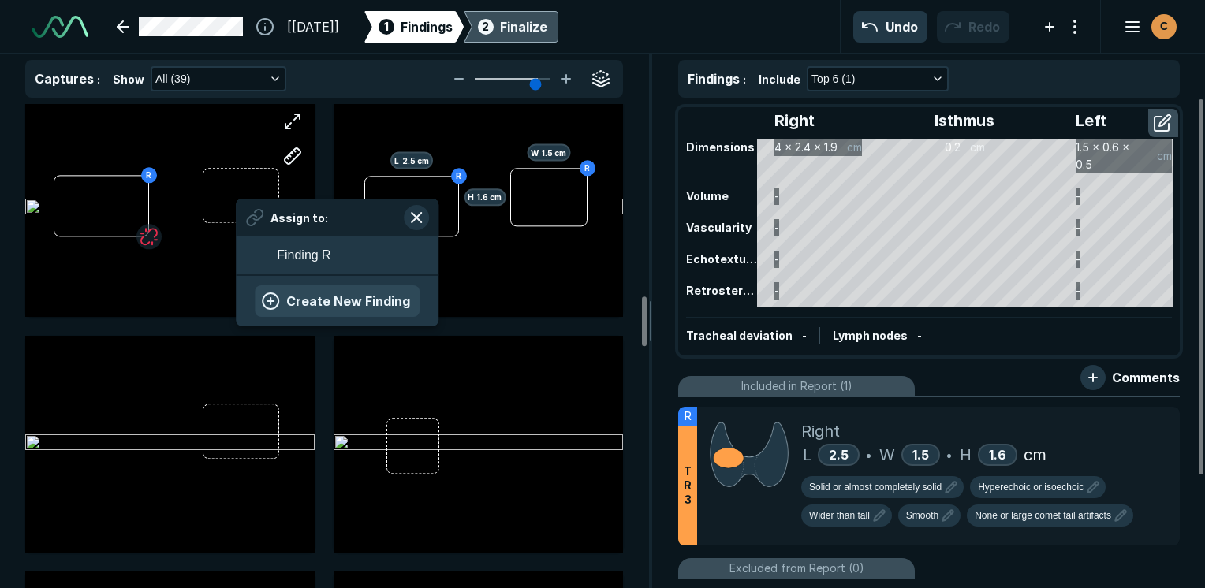
scroll to position [2163, 2925]
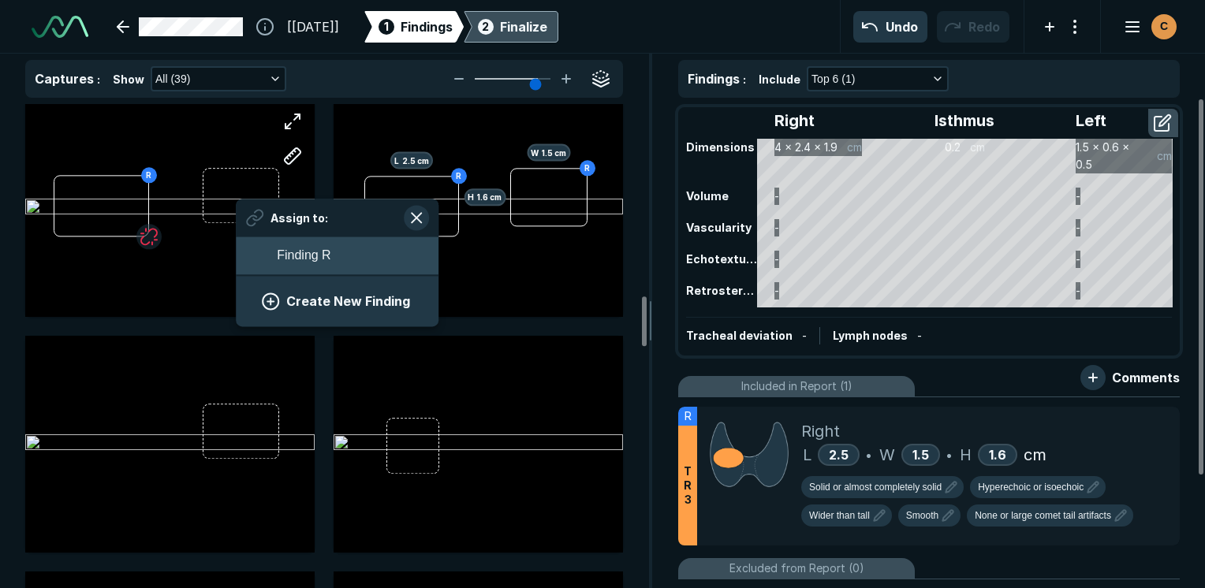
click at [305, 263] on span "Finding R" at bounding box center [304, 256] width 54 height 19
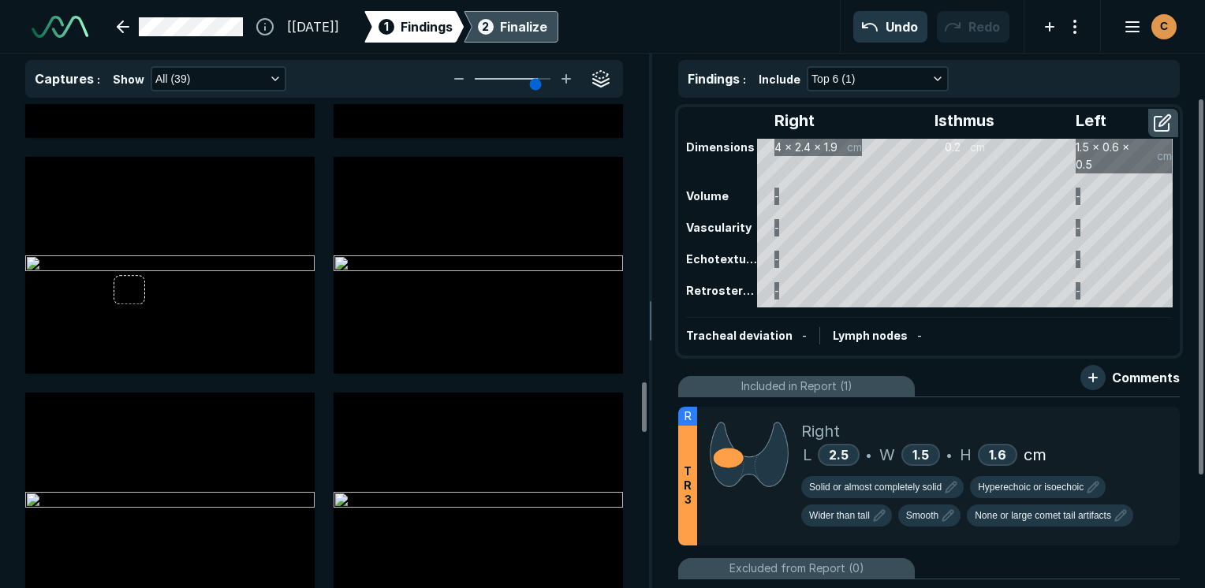
scroll to position [2744, 0]
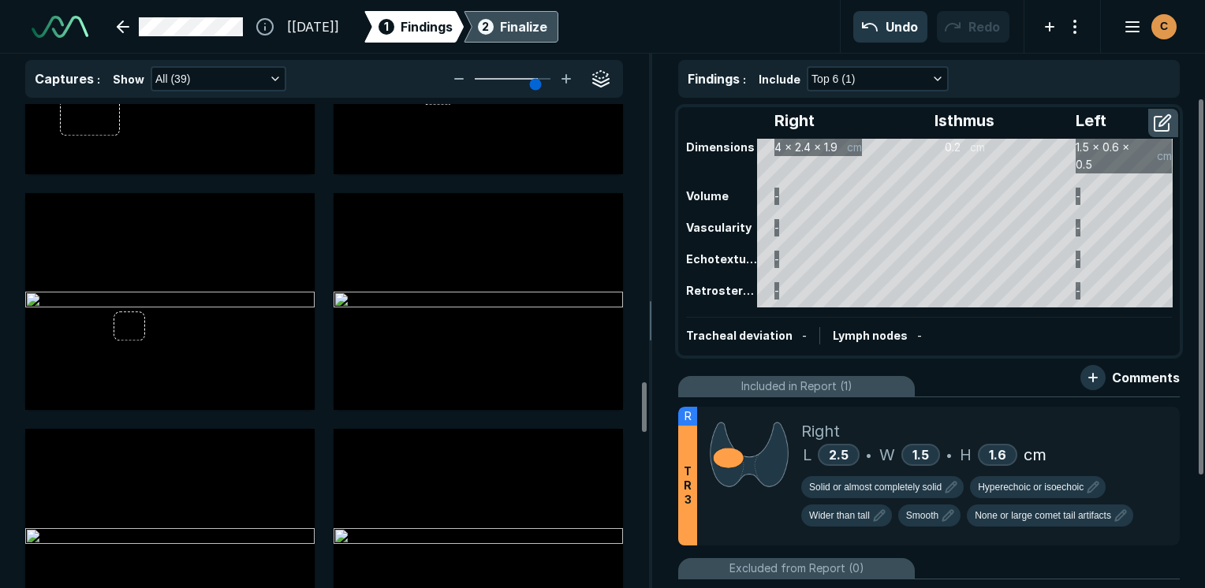
click at [530, 33] on div "2 Finalize" at bounding box center [511, 27] width 73 height 32
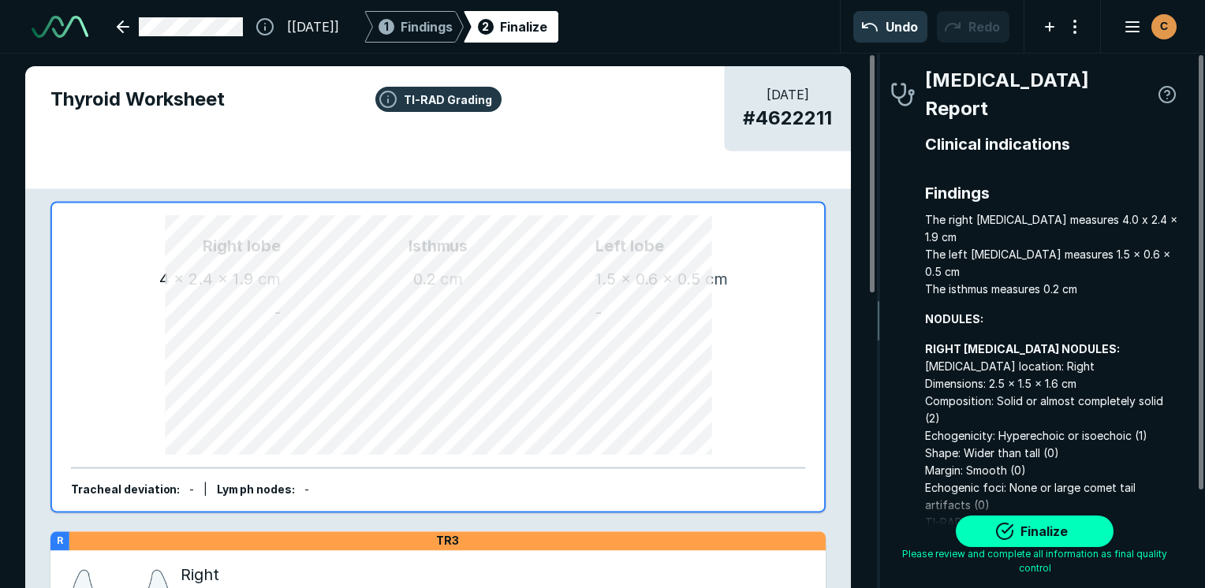
scroll to position [4344, 3304]
click at [1018, 540] on button "Finalize" at bounding box center [1035, 532] width 158 height 32
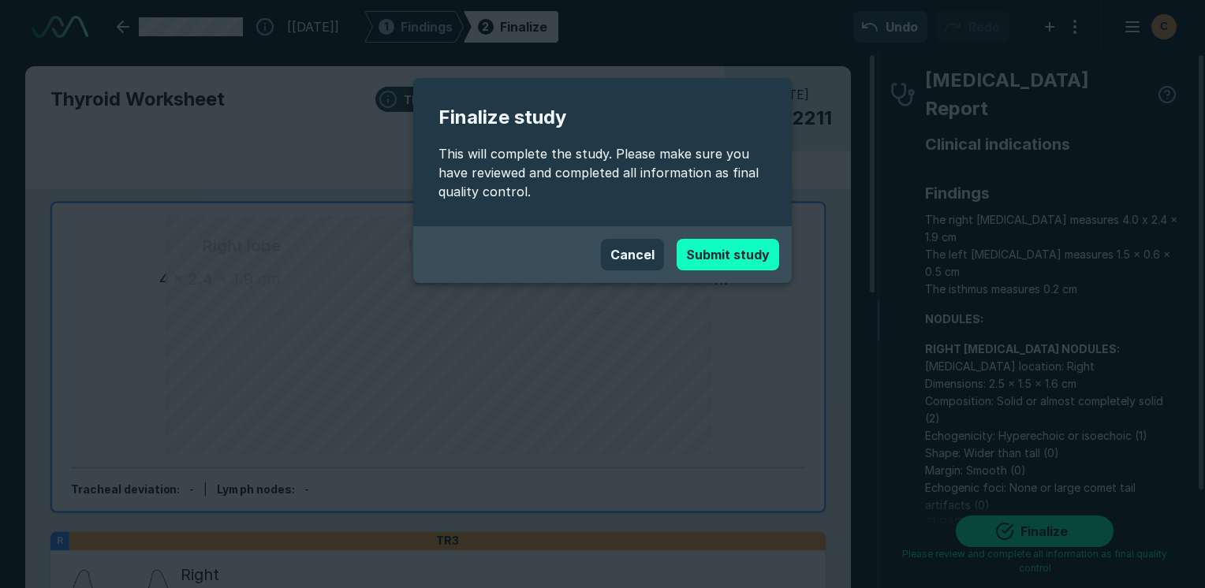
click at [740, 263] on button "Submit study" at bounding box center [728, 255] width 103 height 32
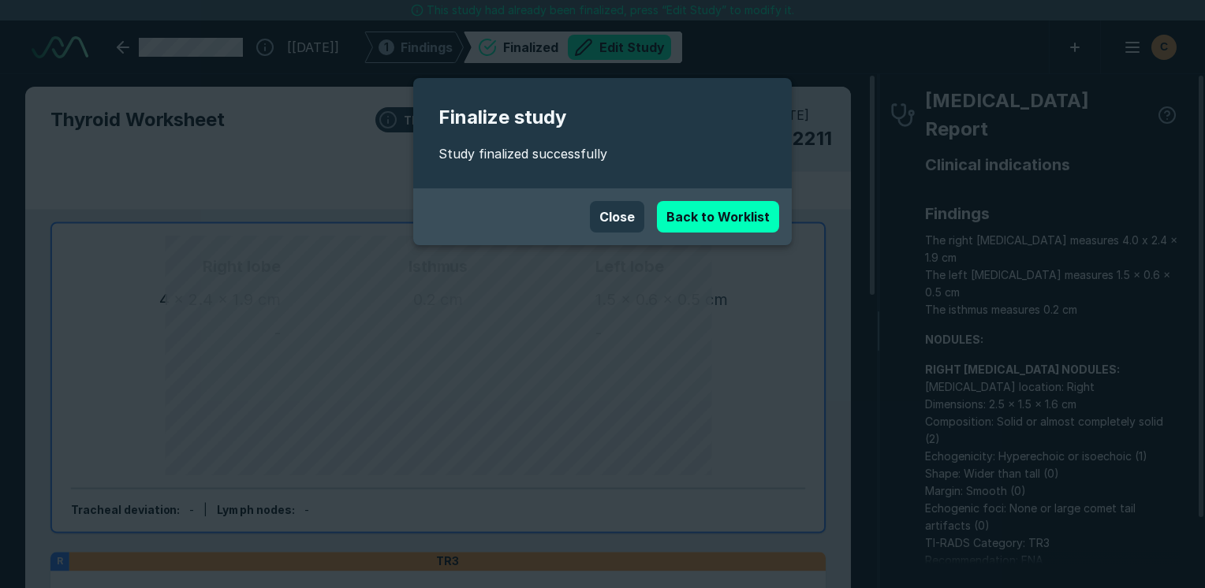
scroll to position [4309, 7450]
